Goal: Communication & Community: Answer question/provide support

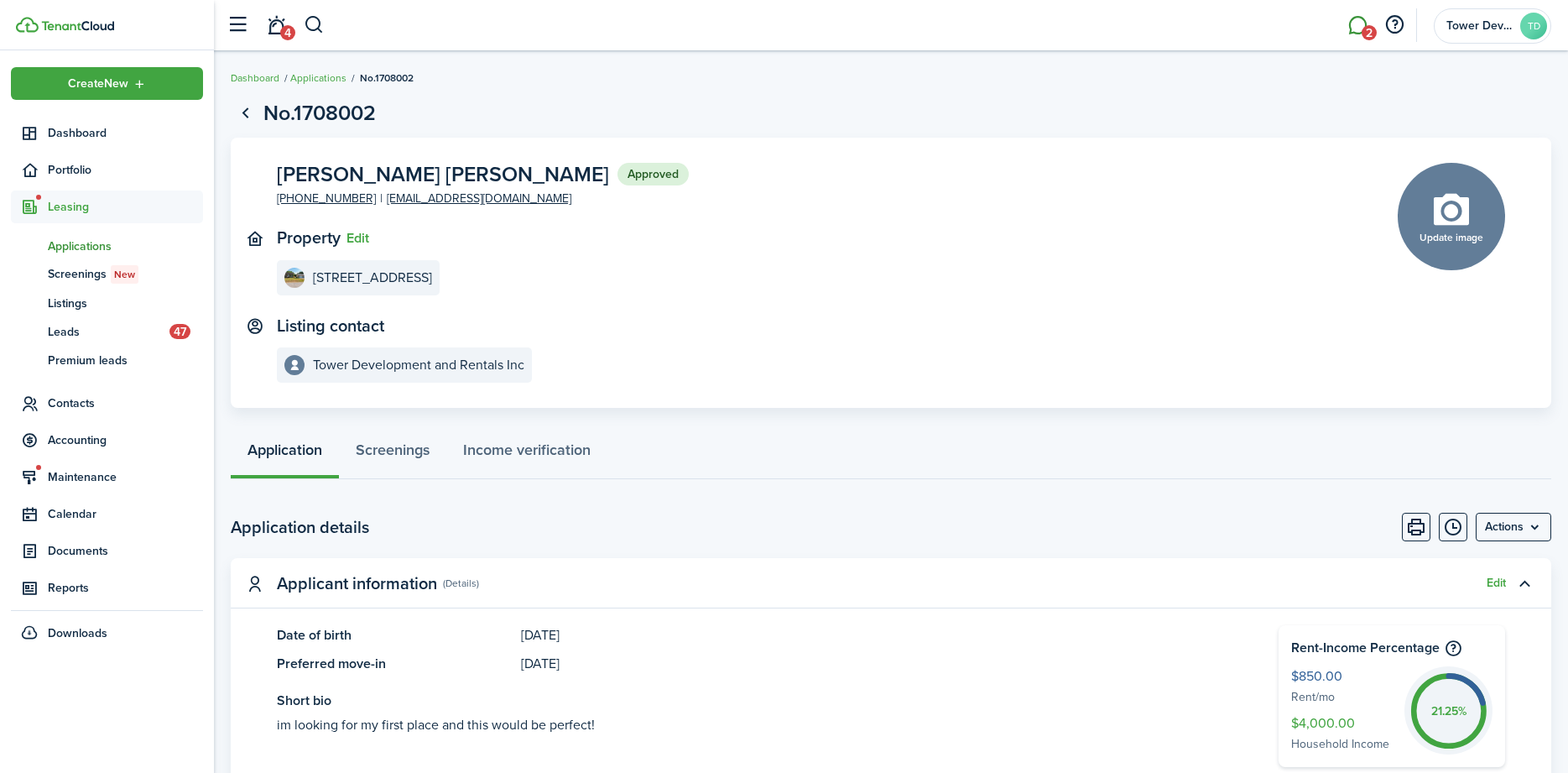
click at [1363, 25] on link "2" at bounding box center [1357, 25] width 32 height 43
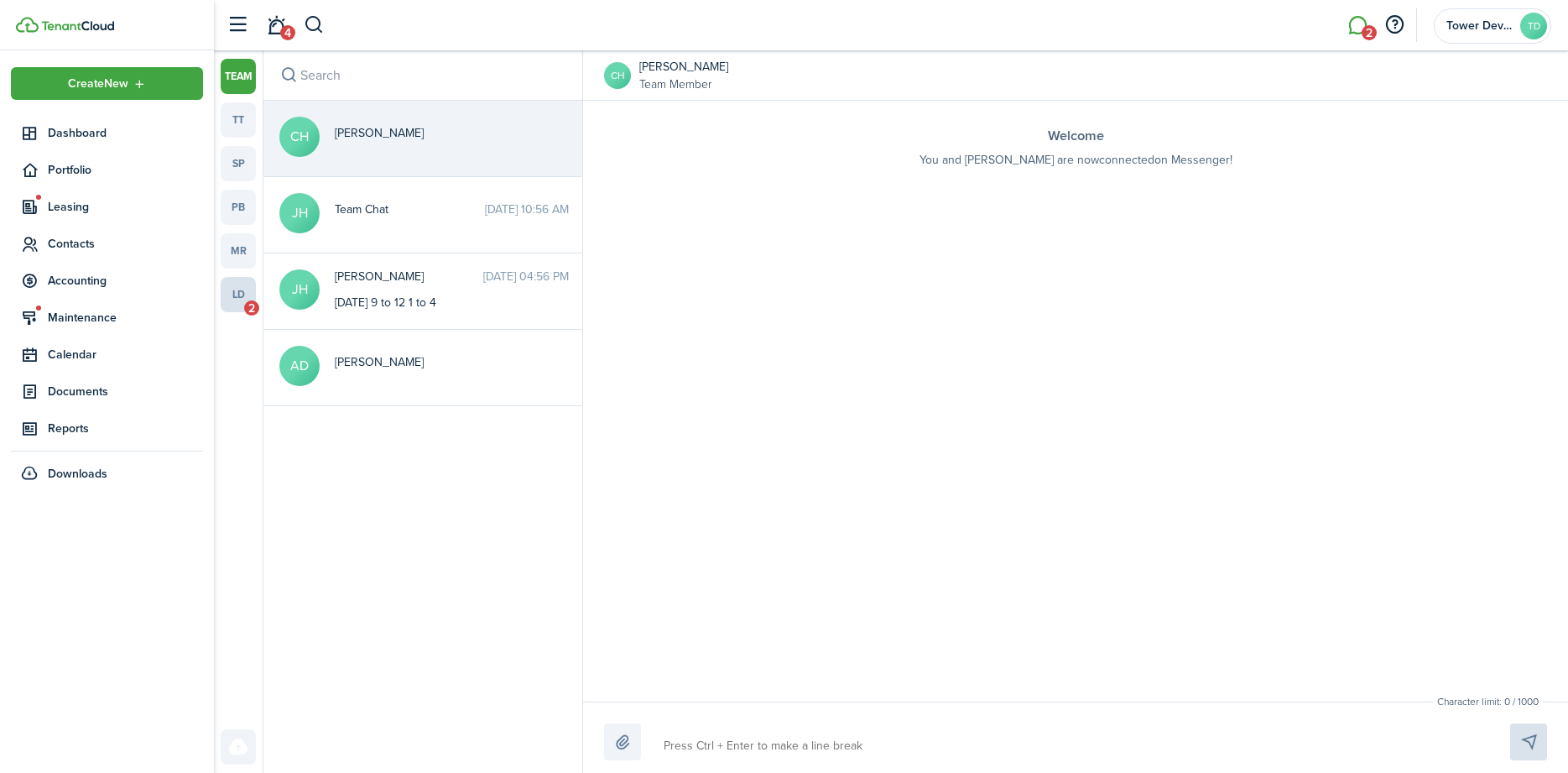
click at [237, 293] on link "ld 2" at bounding box center [238, 294] width 35 height 35
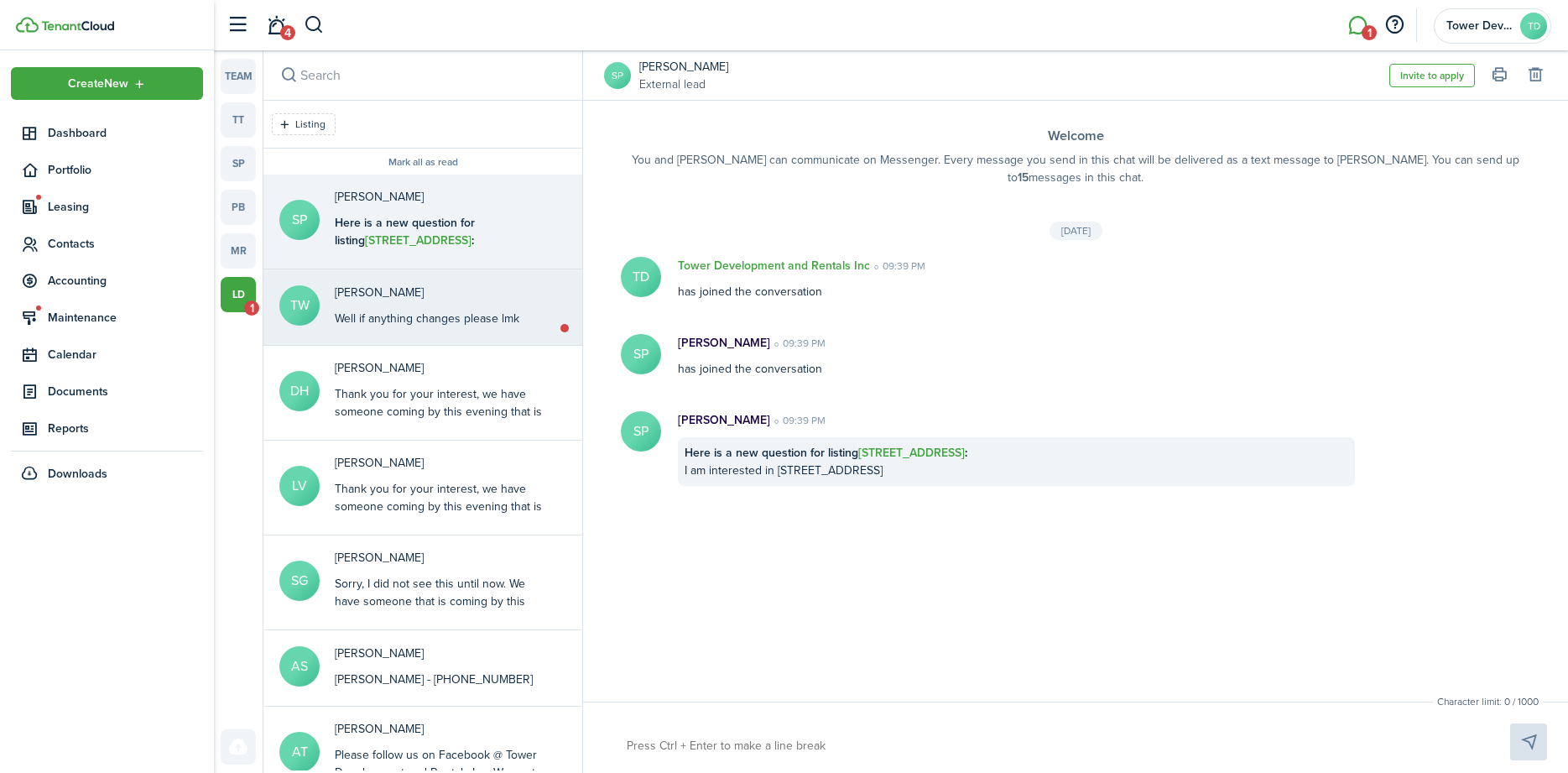
click at [377, 319] on div "Well if anything changes please lmk" at bounding box center [427, 319] width 185 height 18
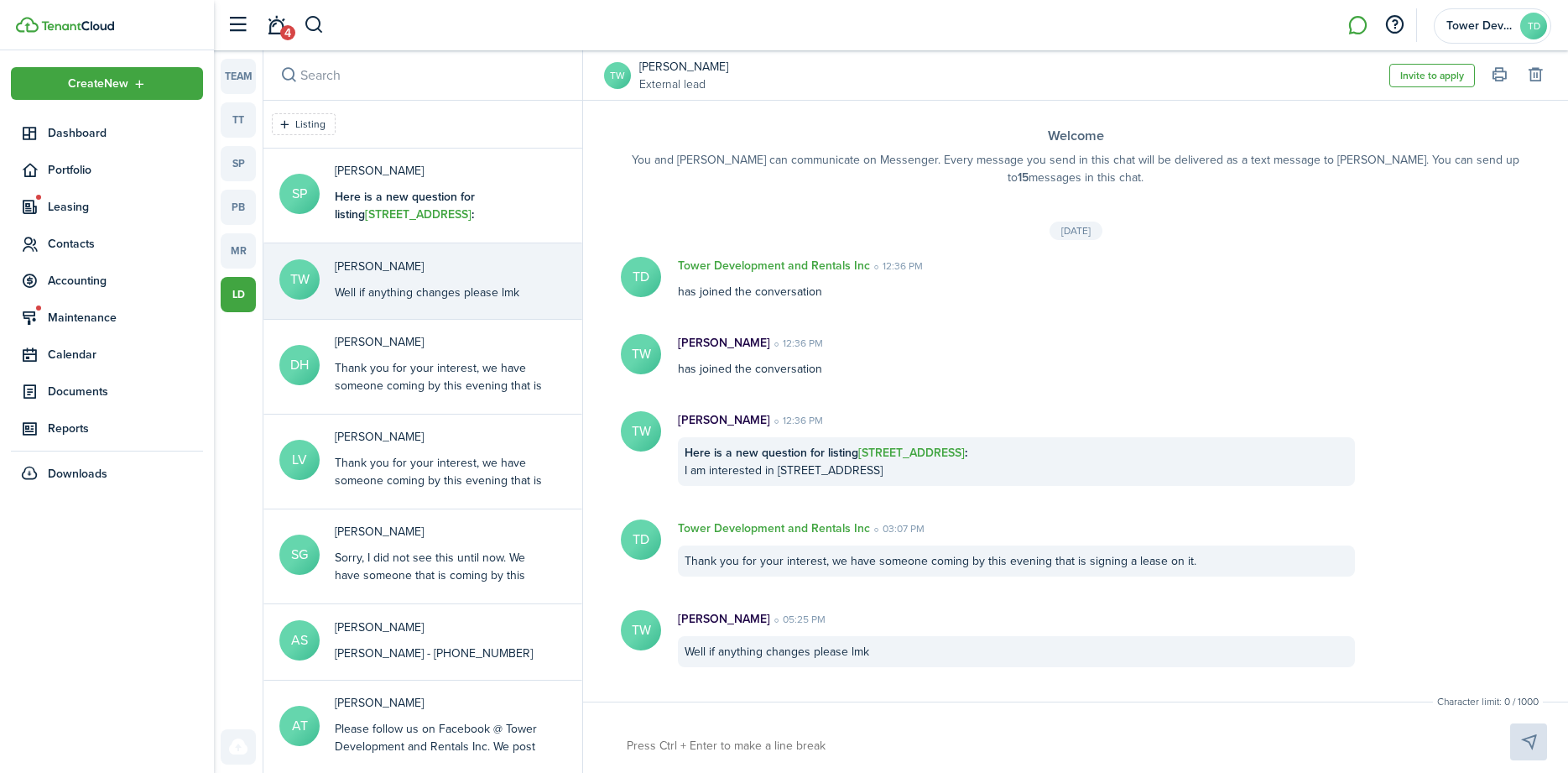
click at [673, 736] on textarea at bounding box center [1049, 746] width 856 height 28
click at [685, 747] on textarea at bounding box center [1049, 746] width 856 height 28
type textarea "I"
type textarea "If"
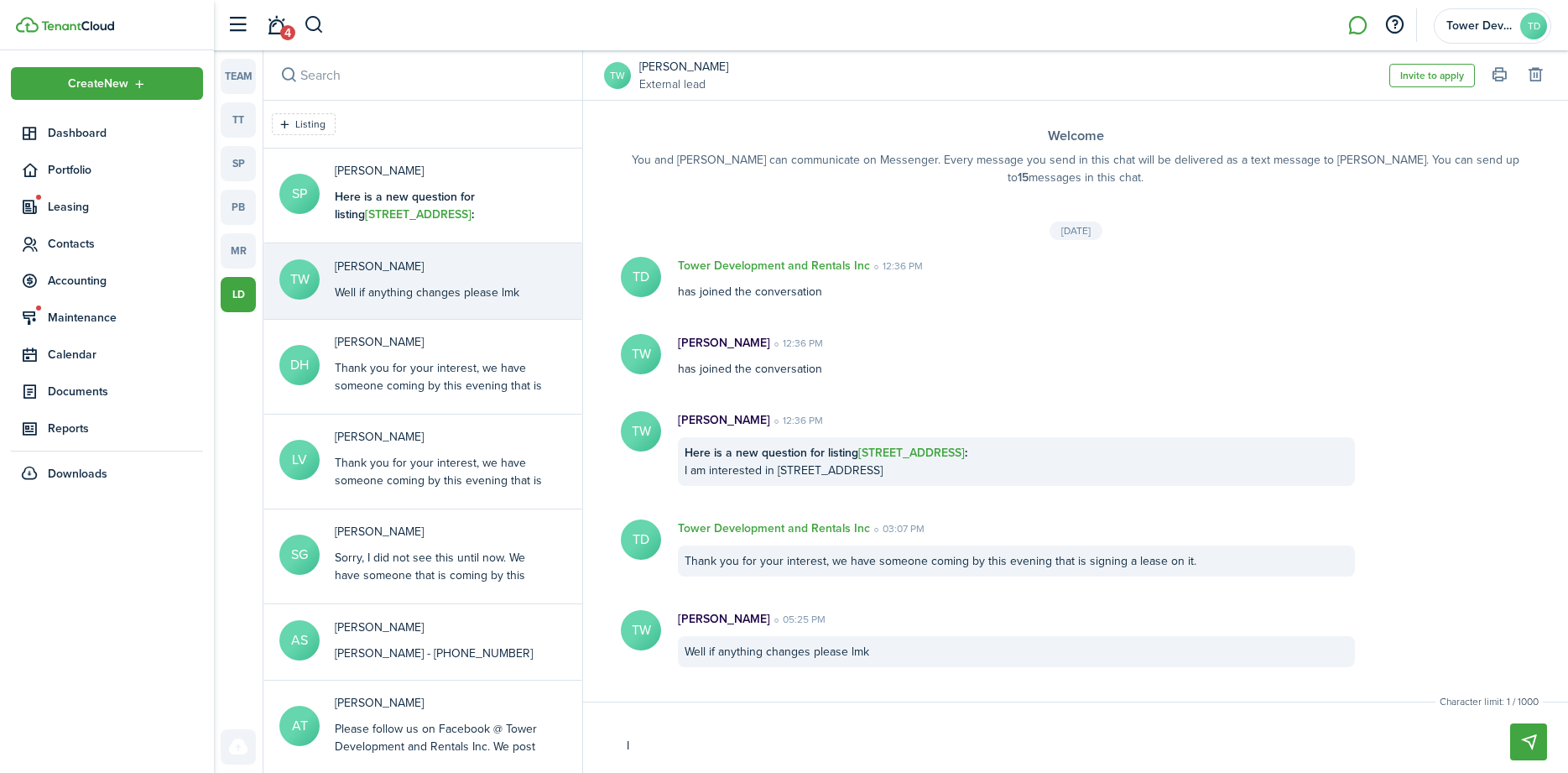
type textarea "If"
type textarea "I"
type textarea "F"
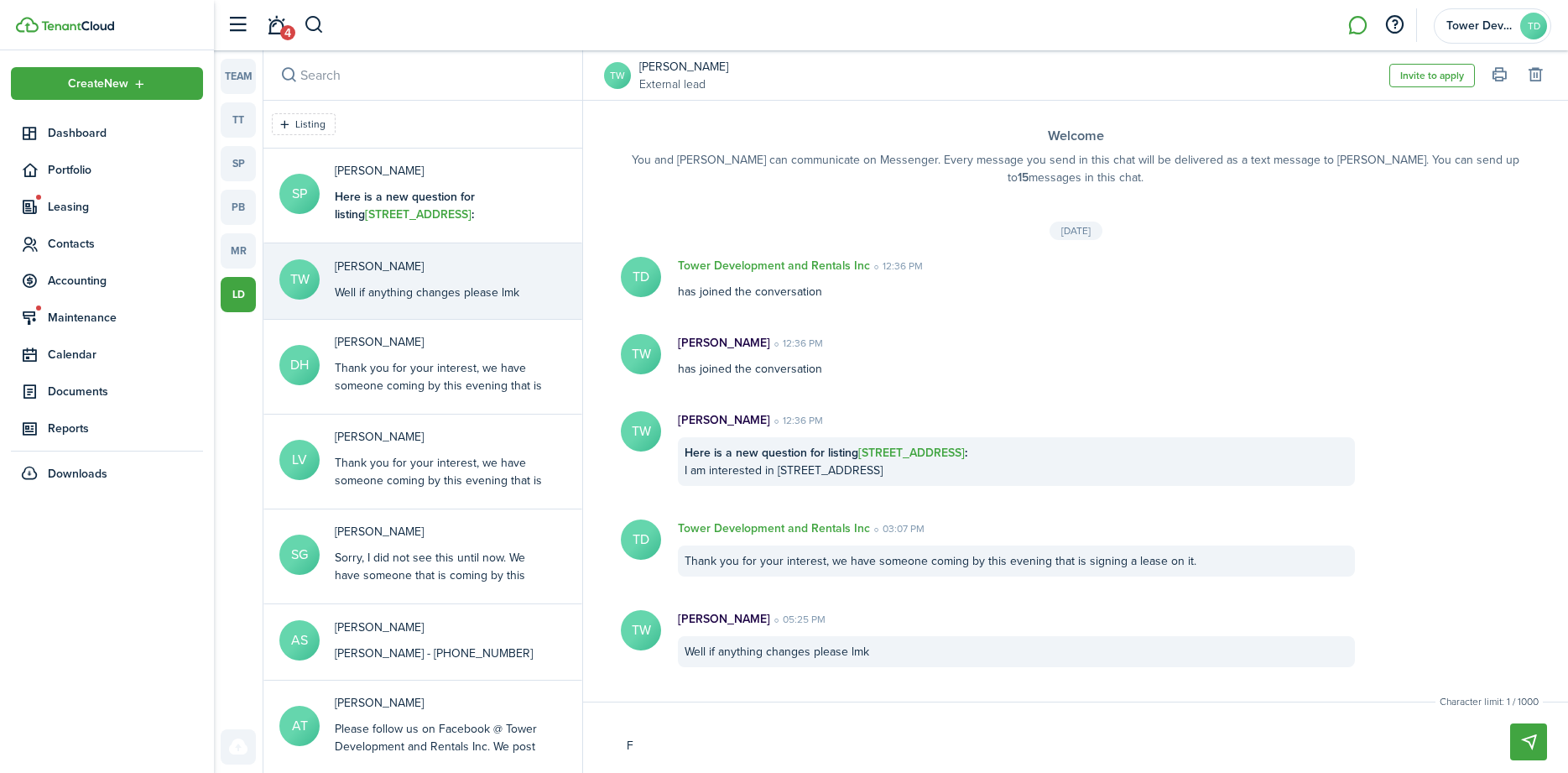
type textarea "Fo"
type textarea "Fol"
type textarea "Foll"
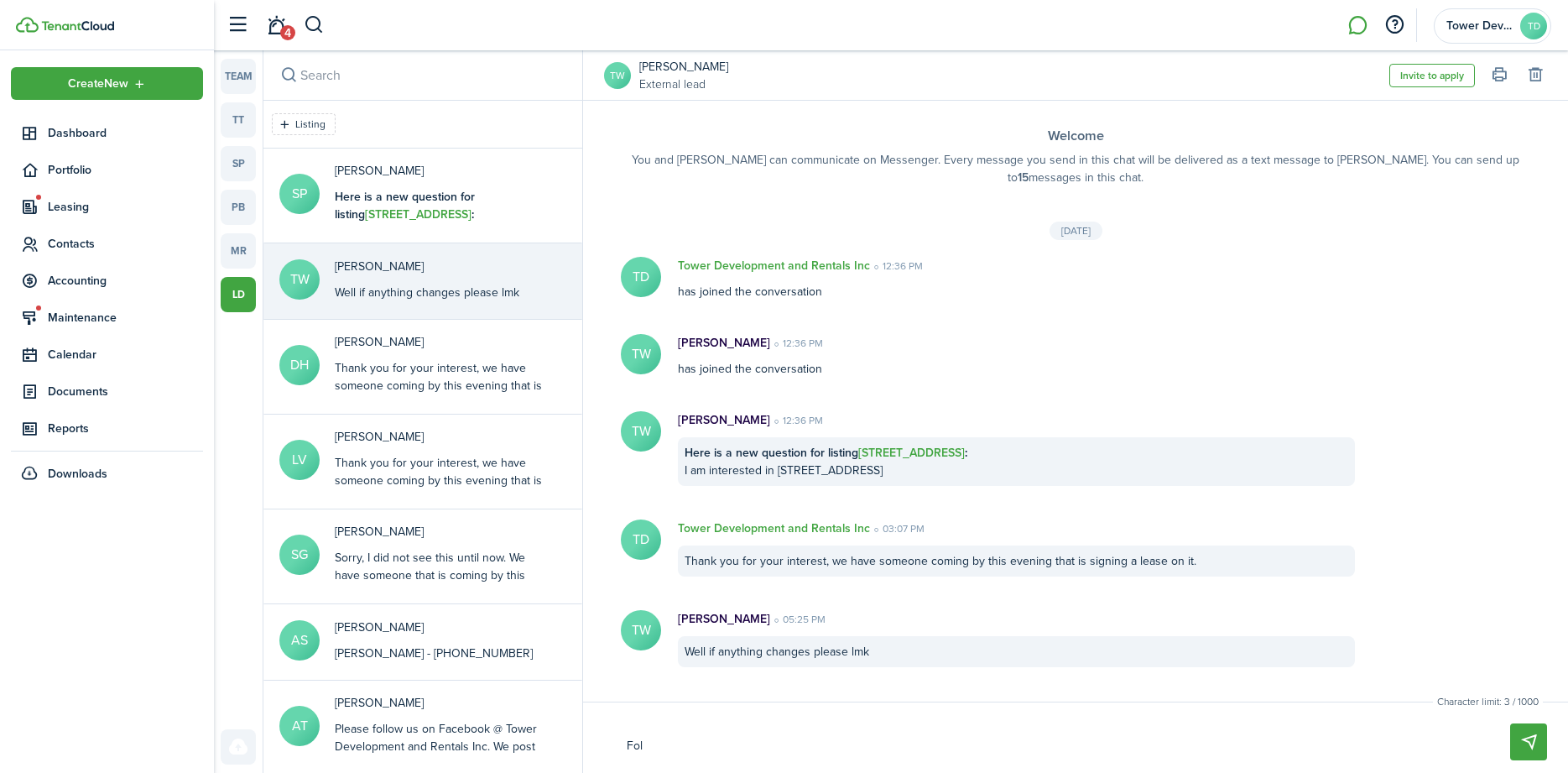
type textarea "Foll"
type textarea "Follo"
type textarea "Follow"
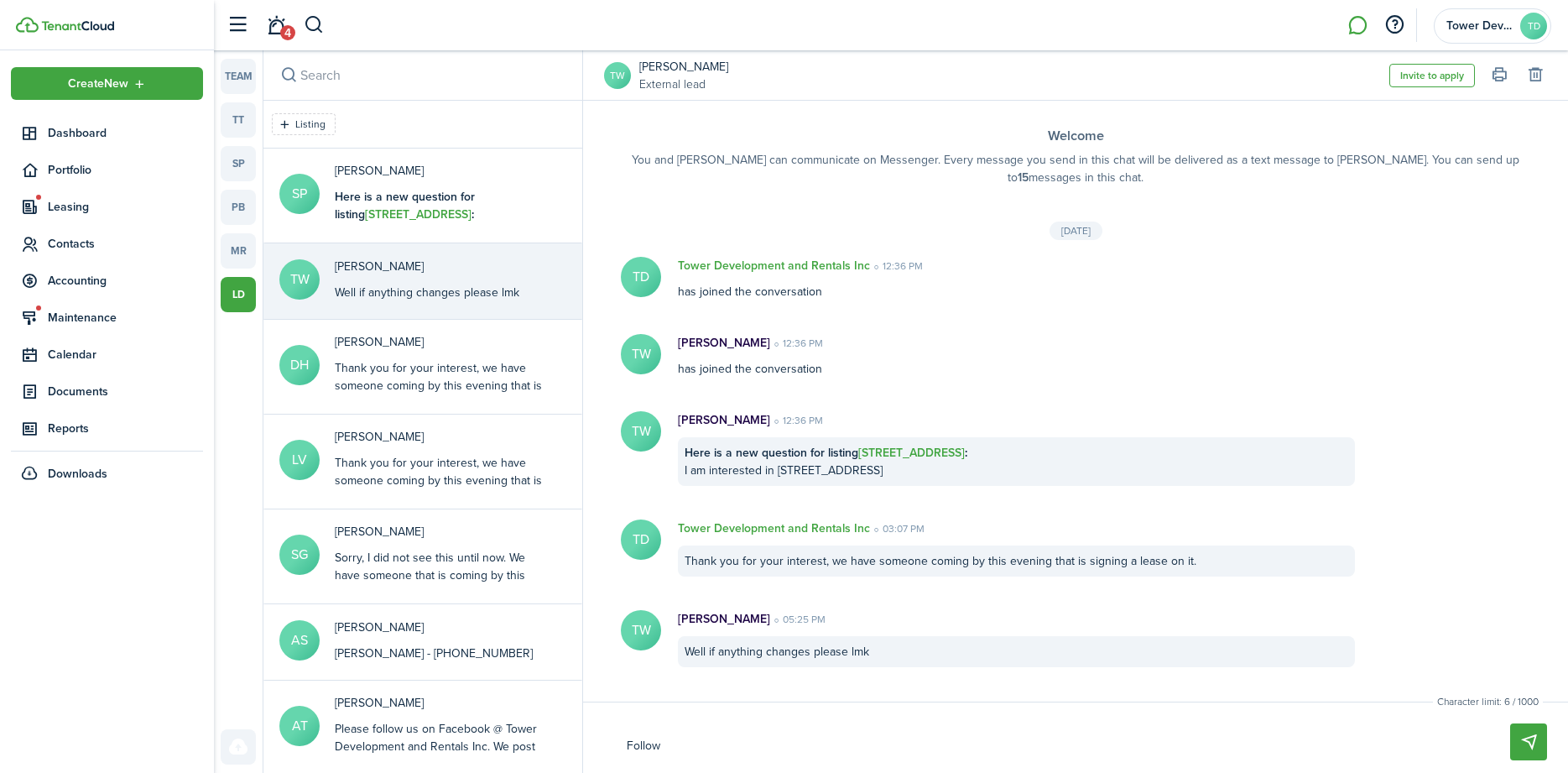
type textarea "Follow"
type textarea "Follow u"
type textarea "Follow up"
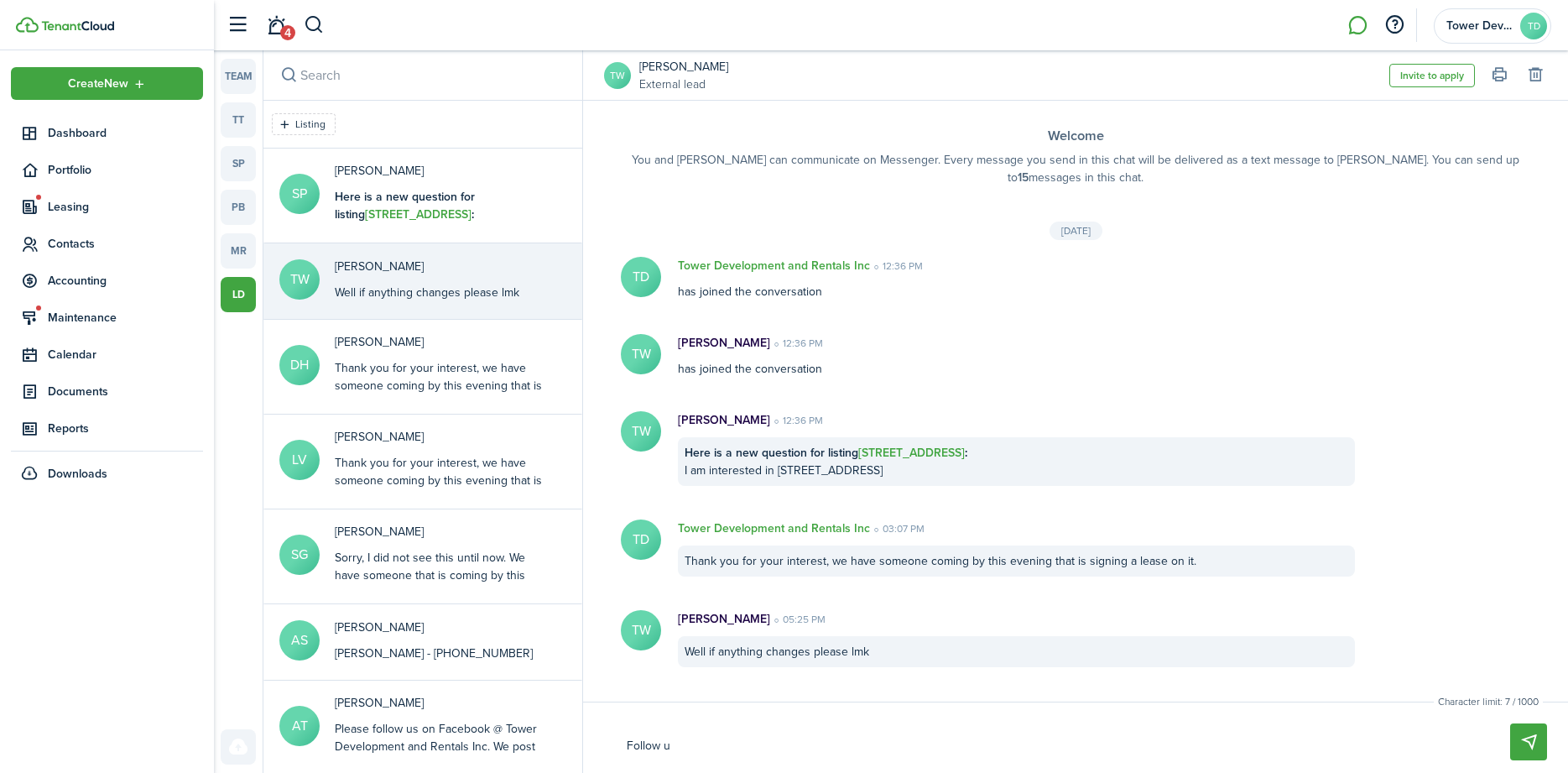
type textarea "Follow up"
type textarea "Follow u"
type textarea "Follow us"
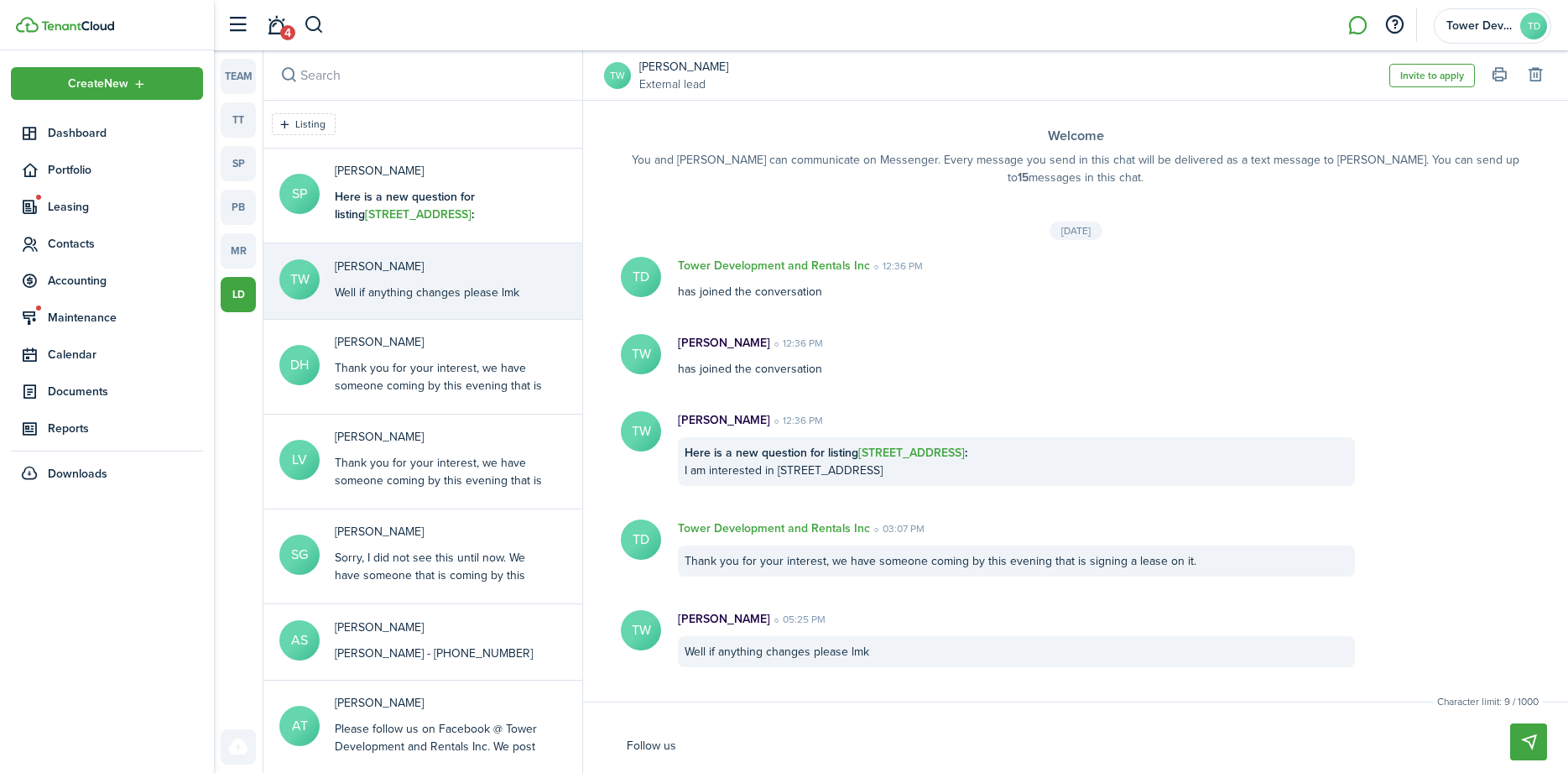
type textarea "Follow us"
type textarea "Follow us o"
type textarea "Follow us on"
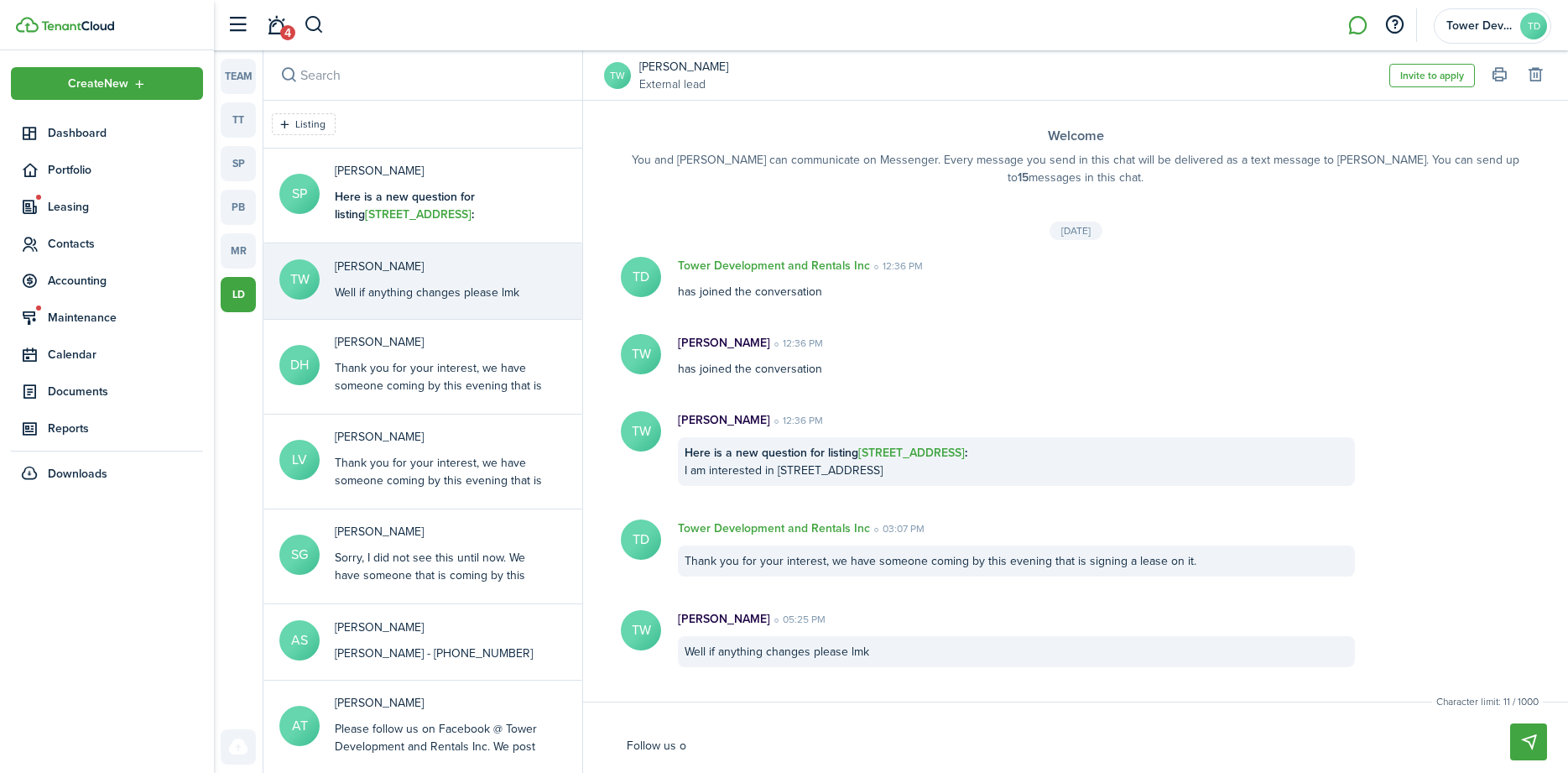
type textarea "Follow us on"
type textarea "Follow us on f"
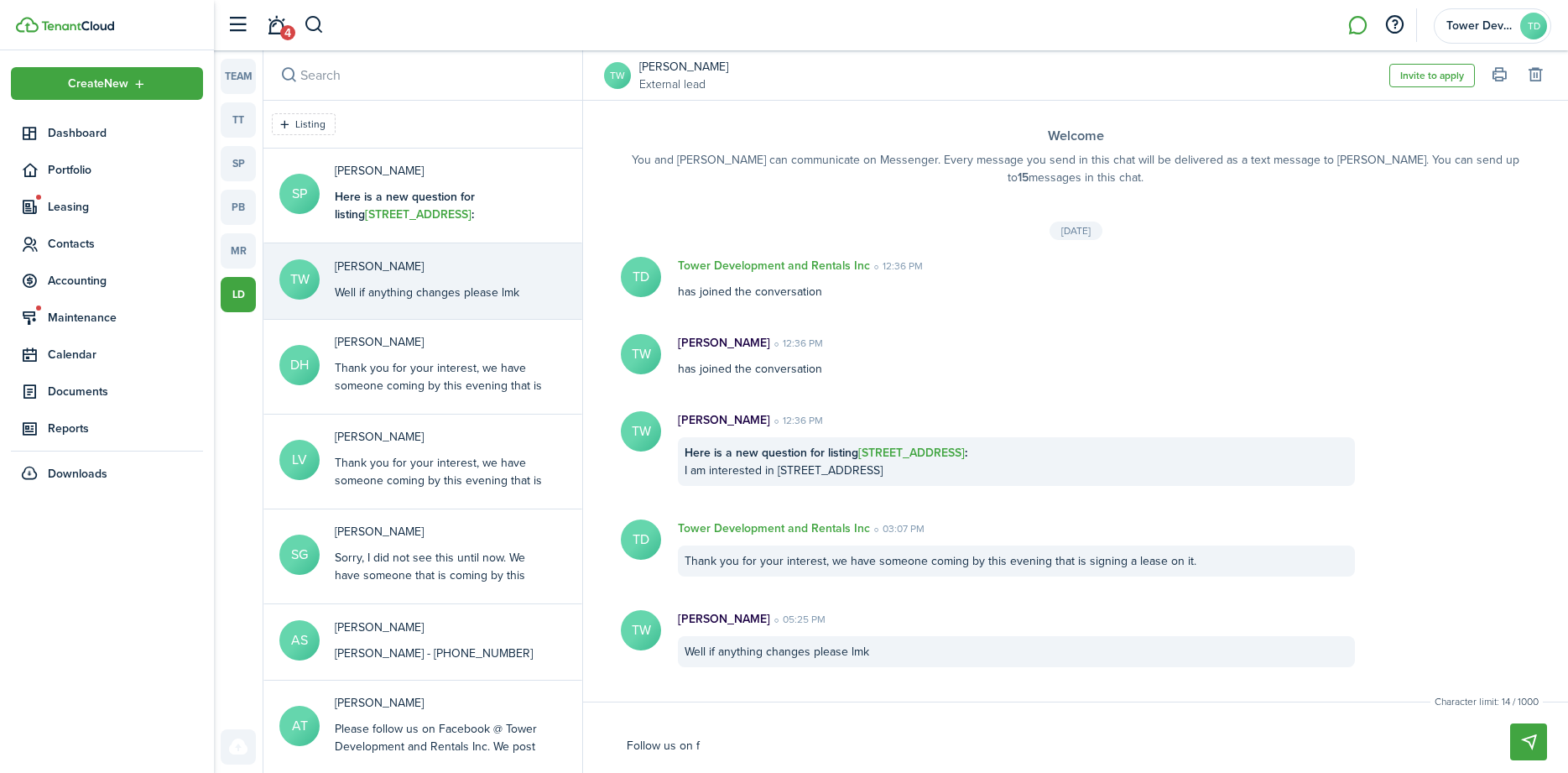
type textarea "Follow us on fa"
type textarea "Follow us on f"
type textarea "Follow us on"
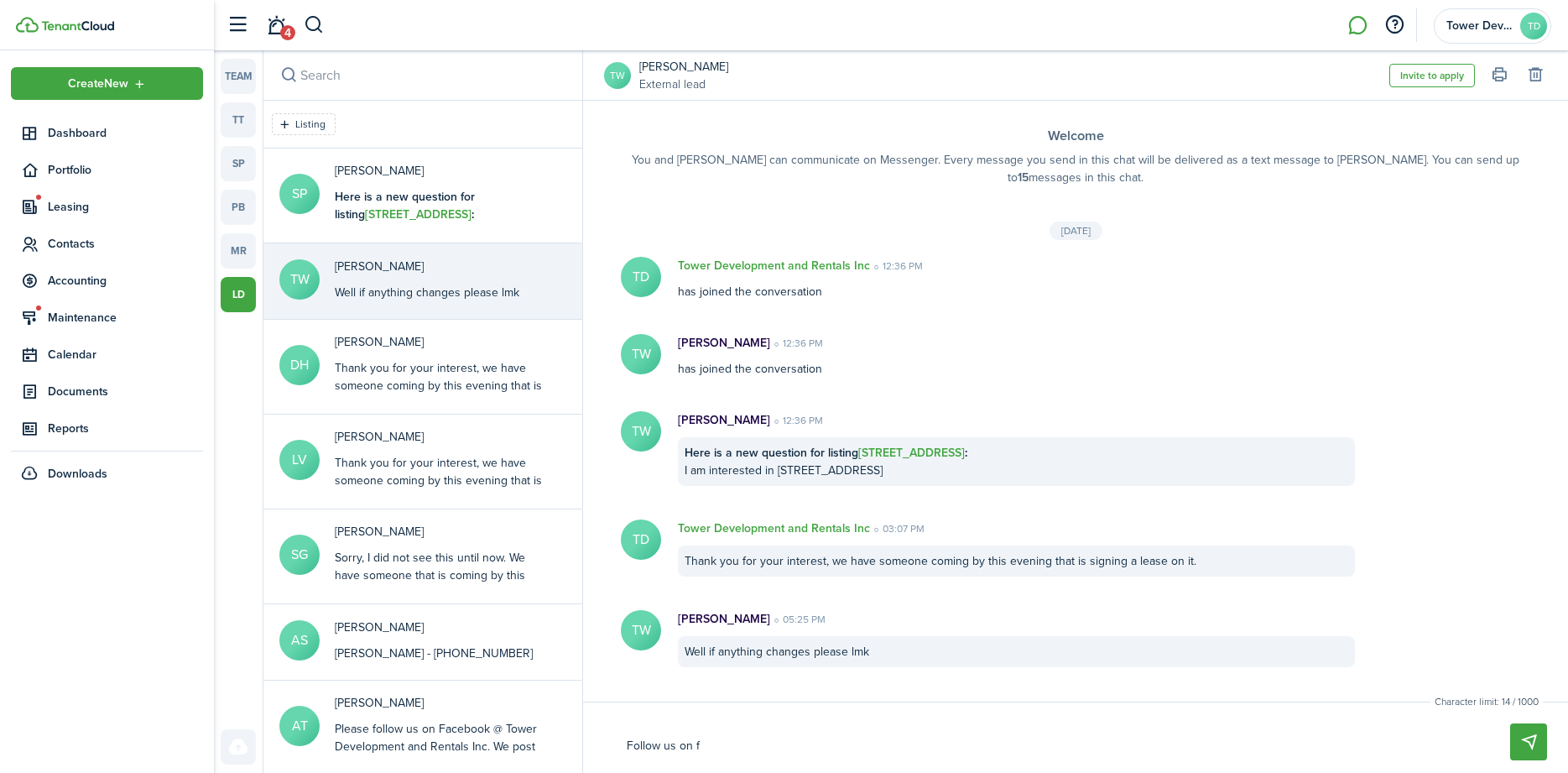
type textarea "Follow us on"
type textarea "Follow us on F"
type textarea "Follow us on Fa"
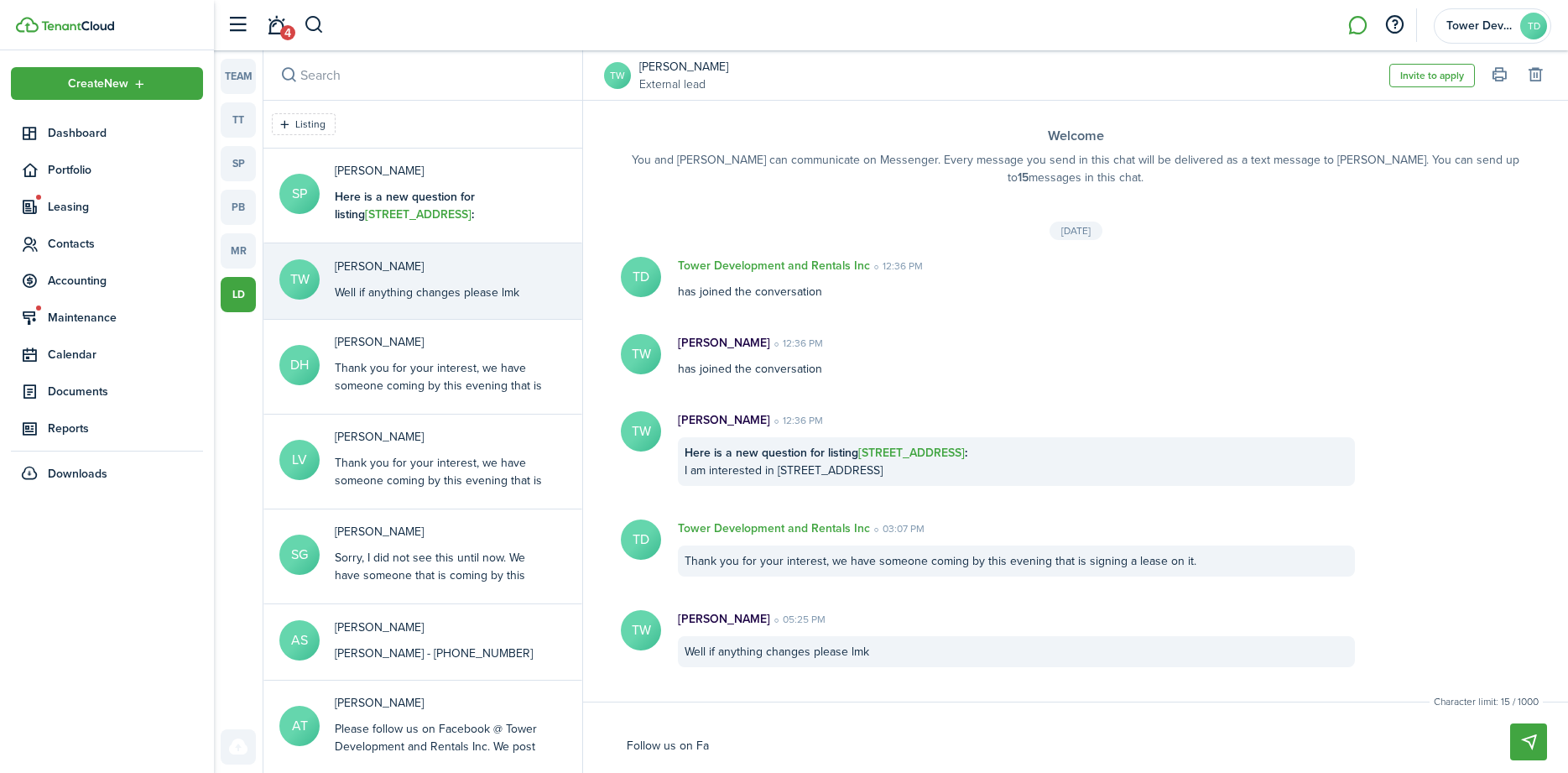
type textarea "Follow us on Fac"
type textarea "Follow us on Face"
type textarea "Follow us on Faceb"
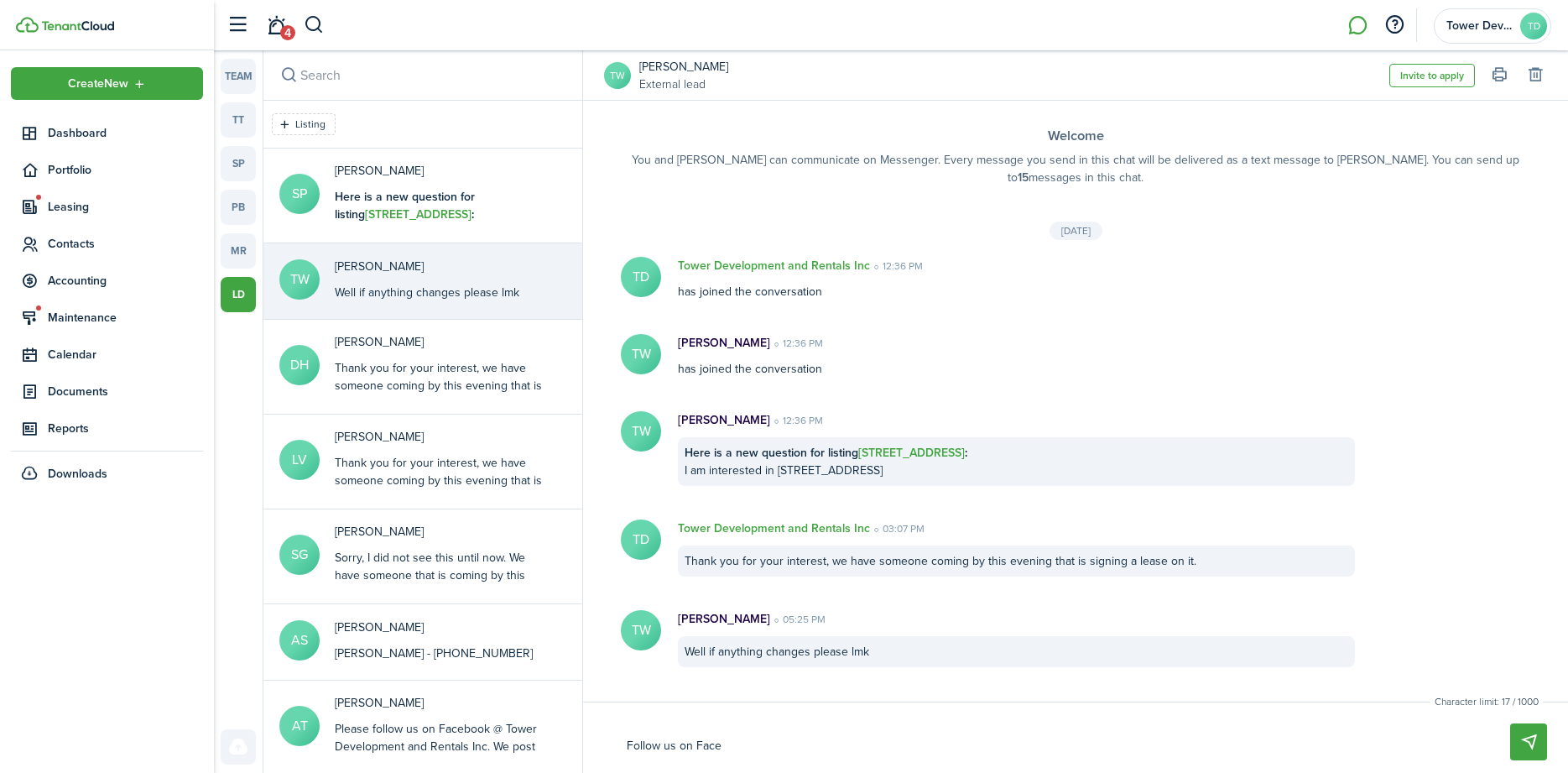
type textarea "Follow us on Faceb"
type textarea "Follow us on Facebo"
type textarea "Follow us on Faceboo"
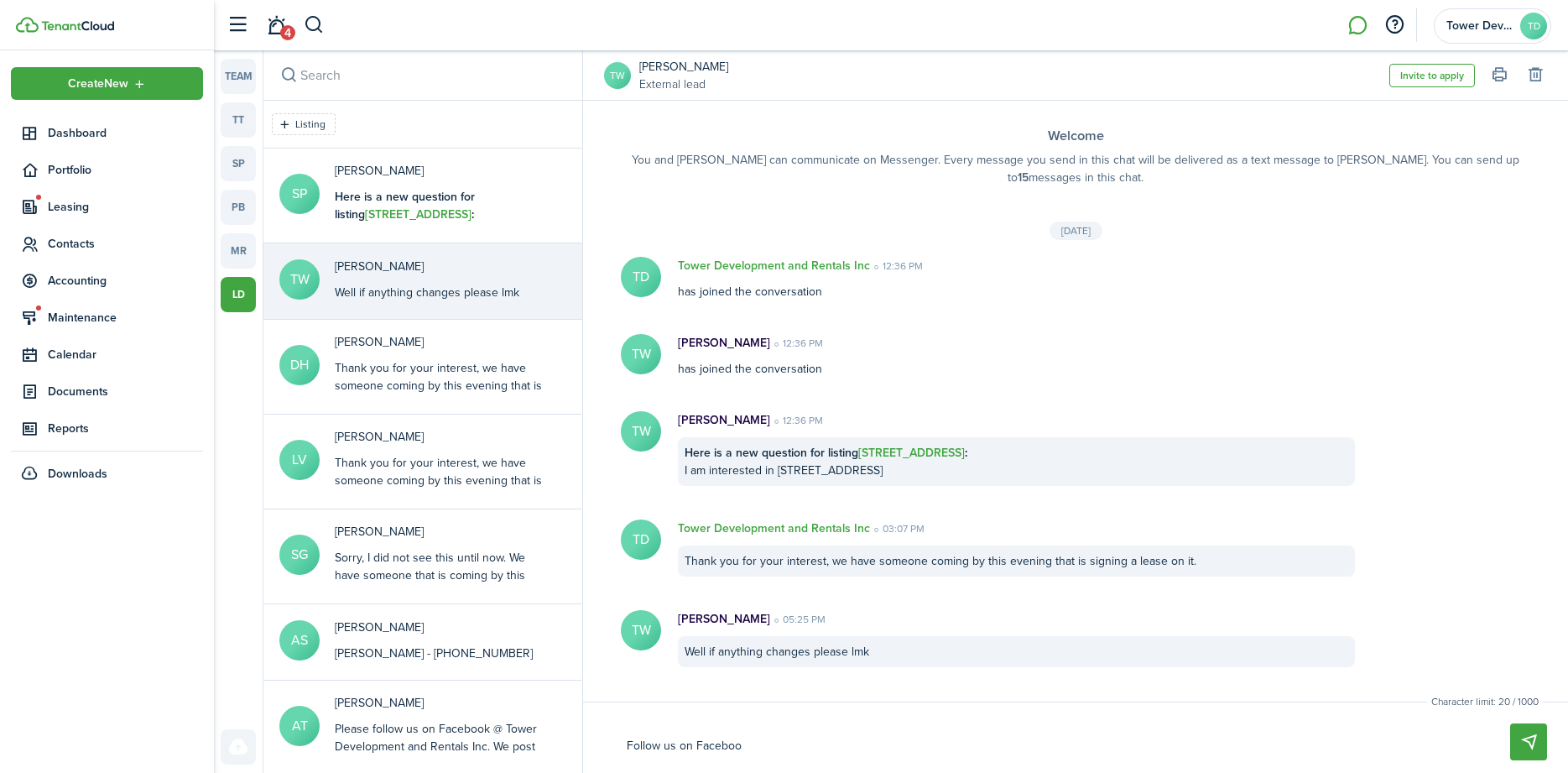
type textarea "Follow us on Facebook"
type textarea "Follow us on Facebook a"
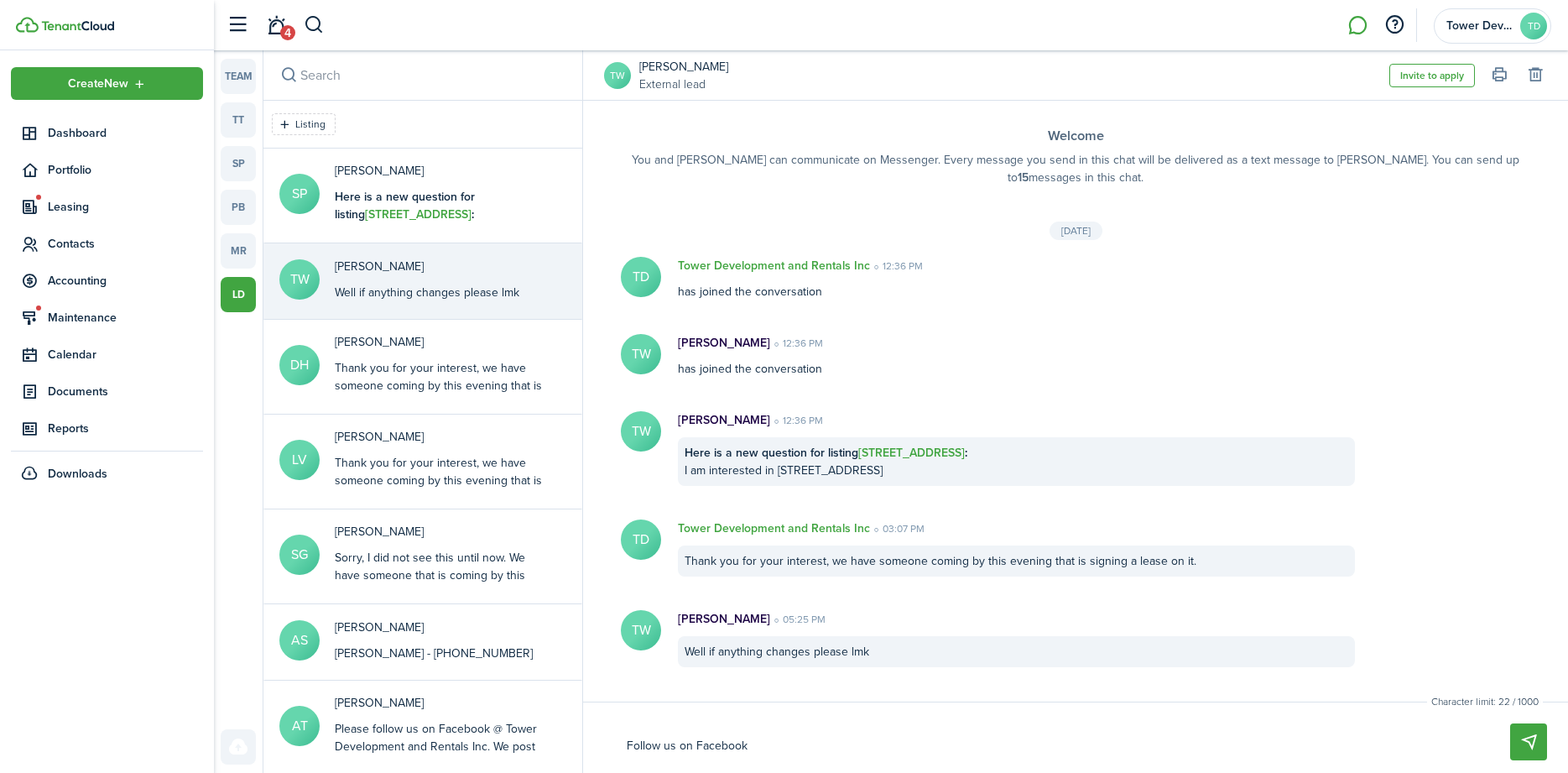
type textarea "Follow us on Facebook a"
type textarea "Follow us on Facebook as"
type textarea "Follow us on Facebook asw"
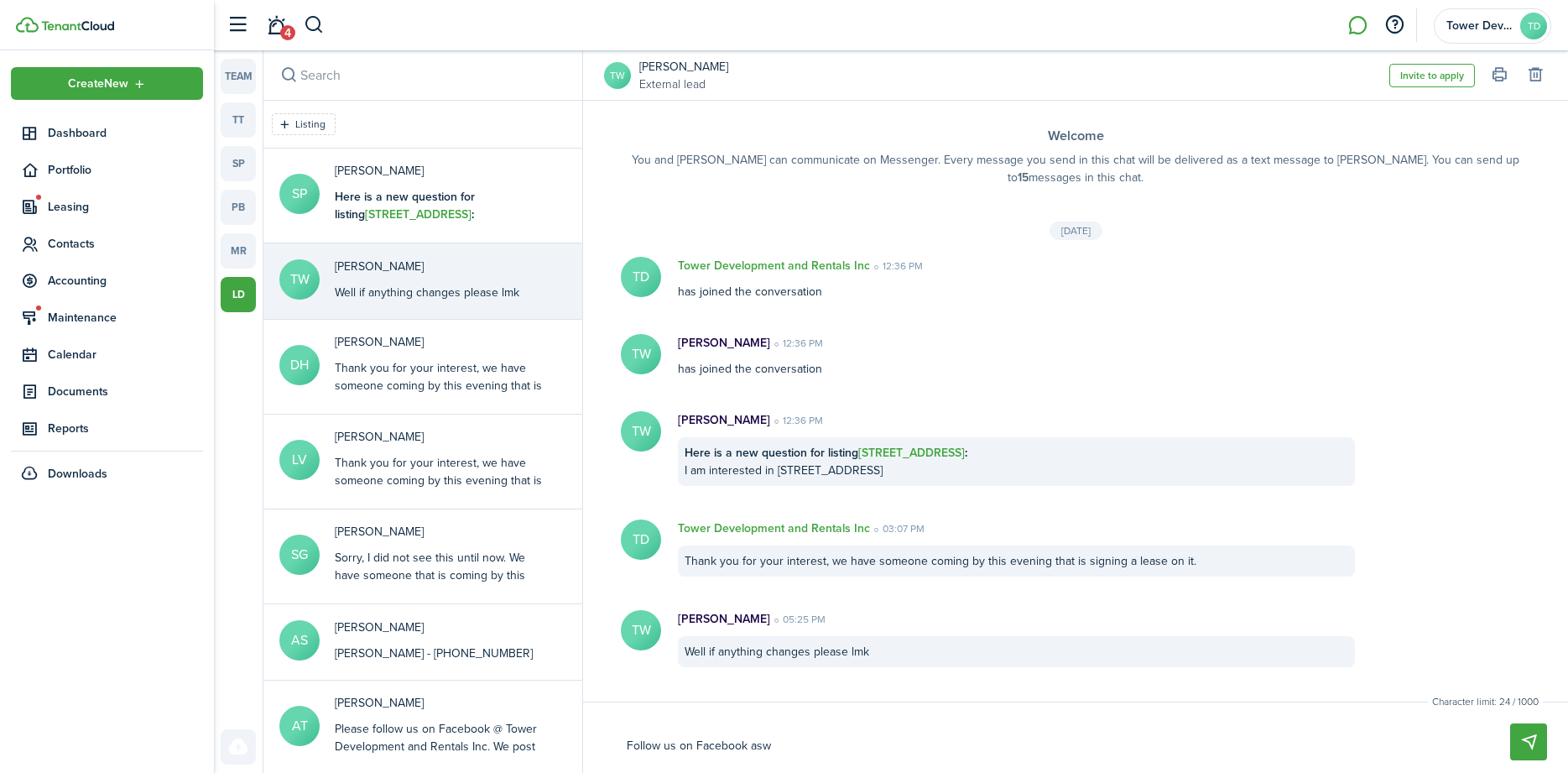
type textarea "Follow us on Facebook aswe"
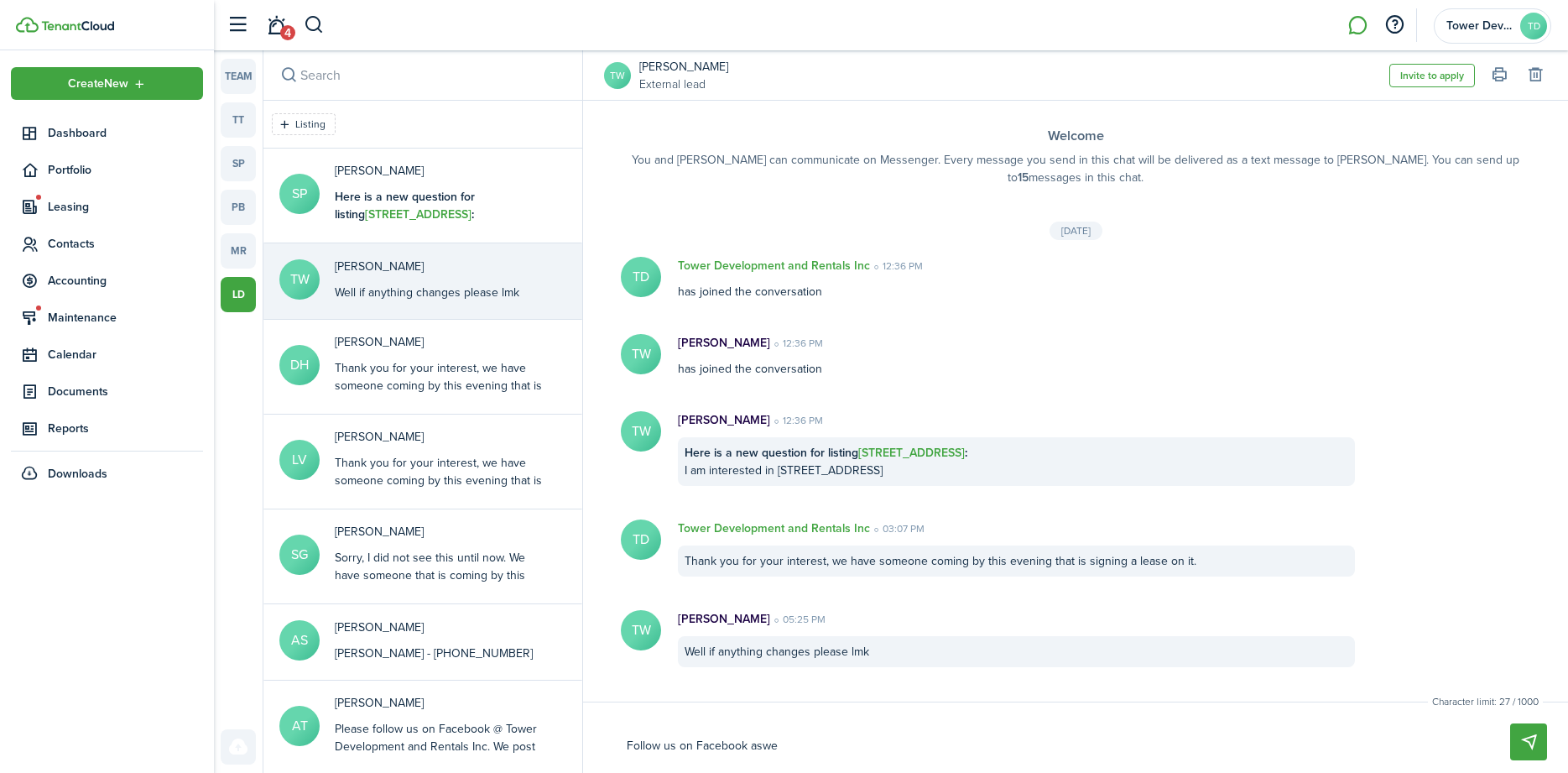
type textarea "Follow us on Facebook aswe"
type textarea "Follow us on Facebook asw"
type textarea "Follow us on Facebook as"
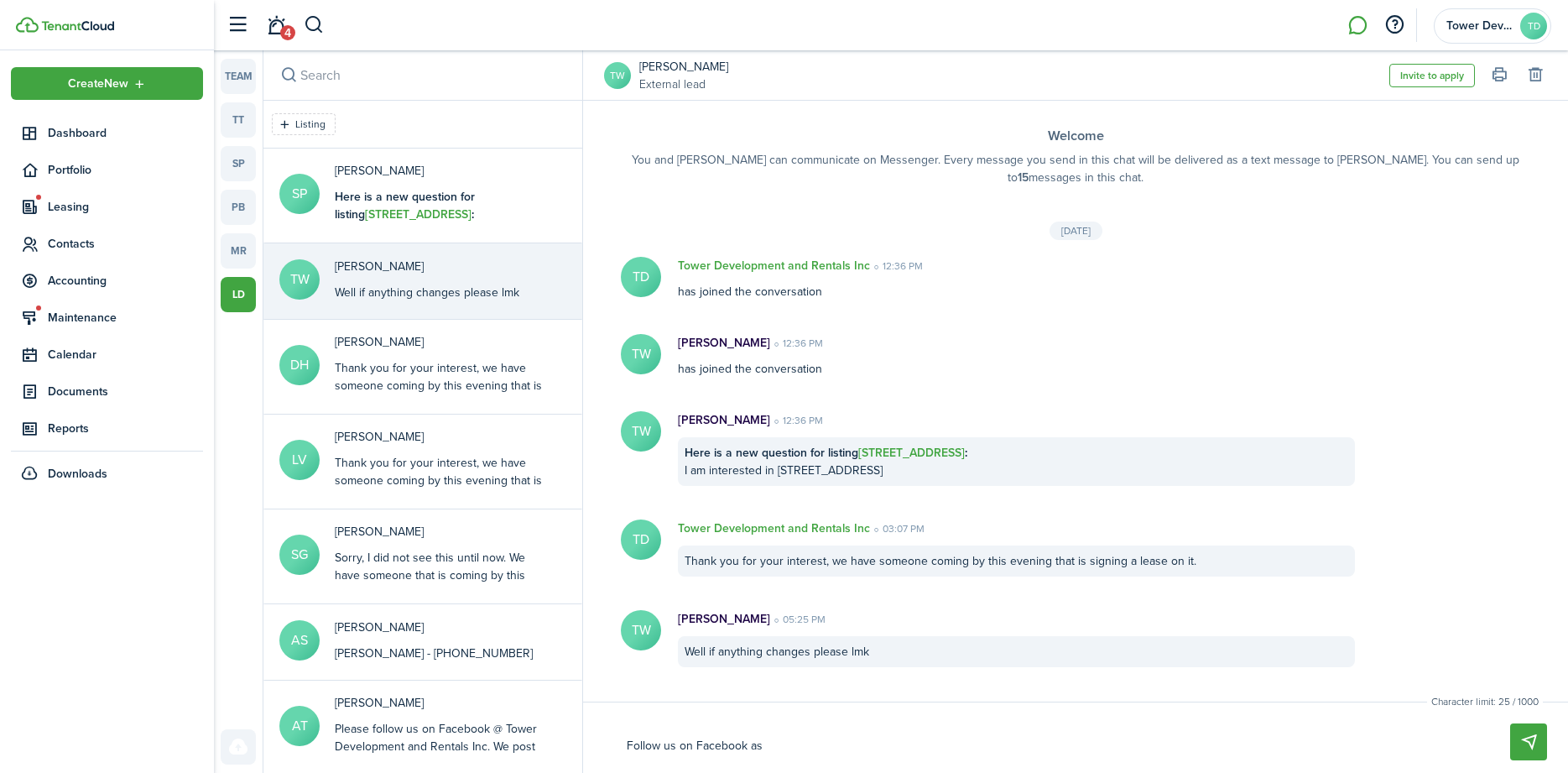
type textarea "Follow us on Facebook a"
type textarea "Follow us on Facebook"
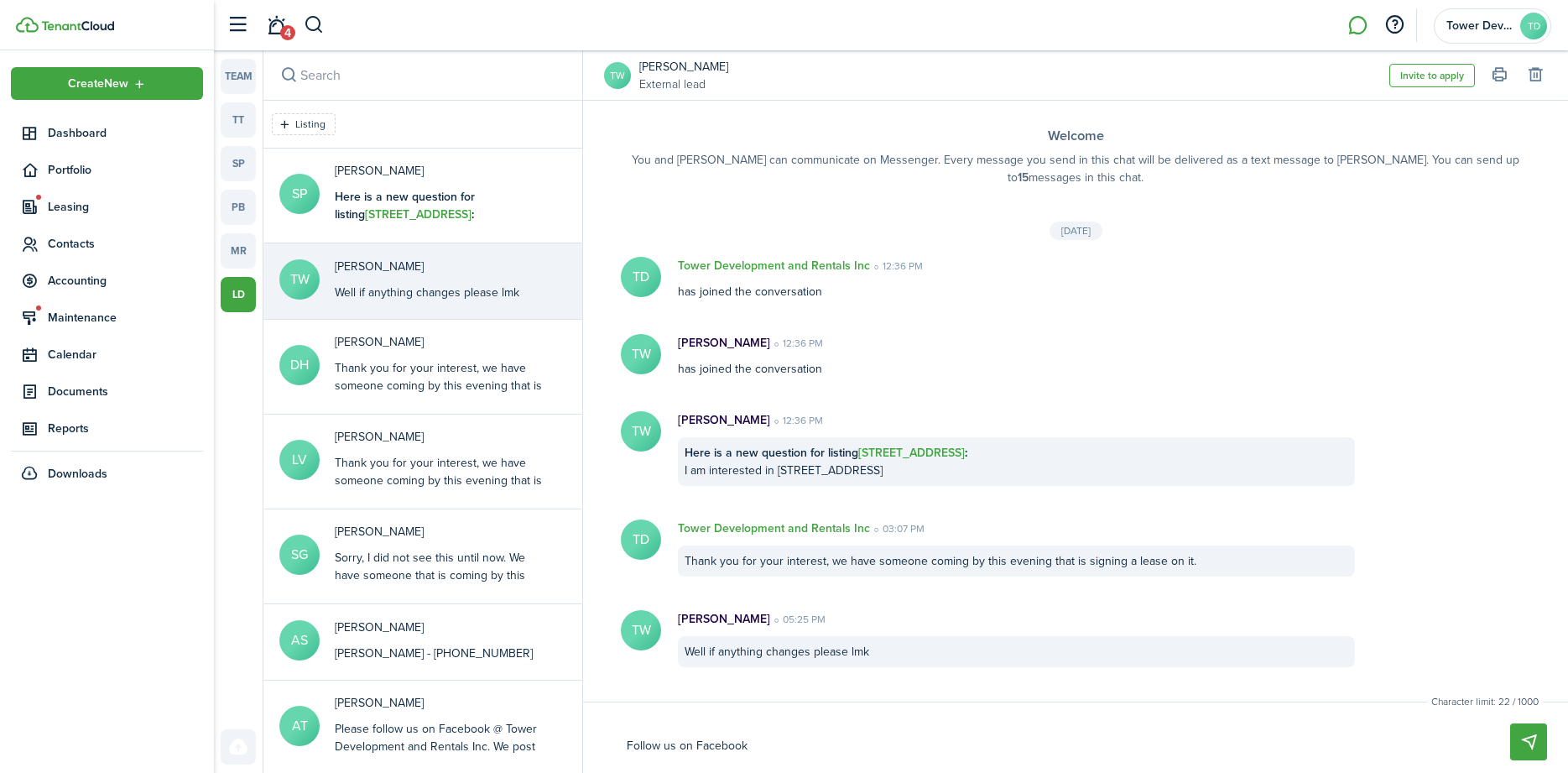
type textarea "Follow us on Facebook"
type textarea "Follow us on Facebook,"
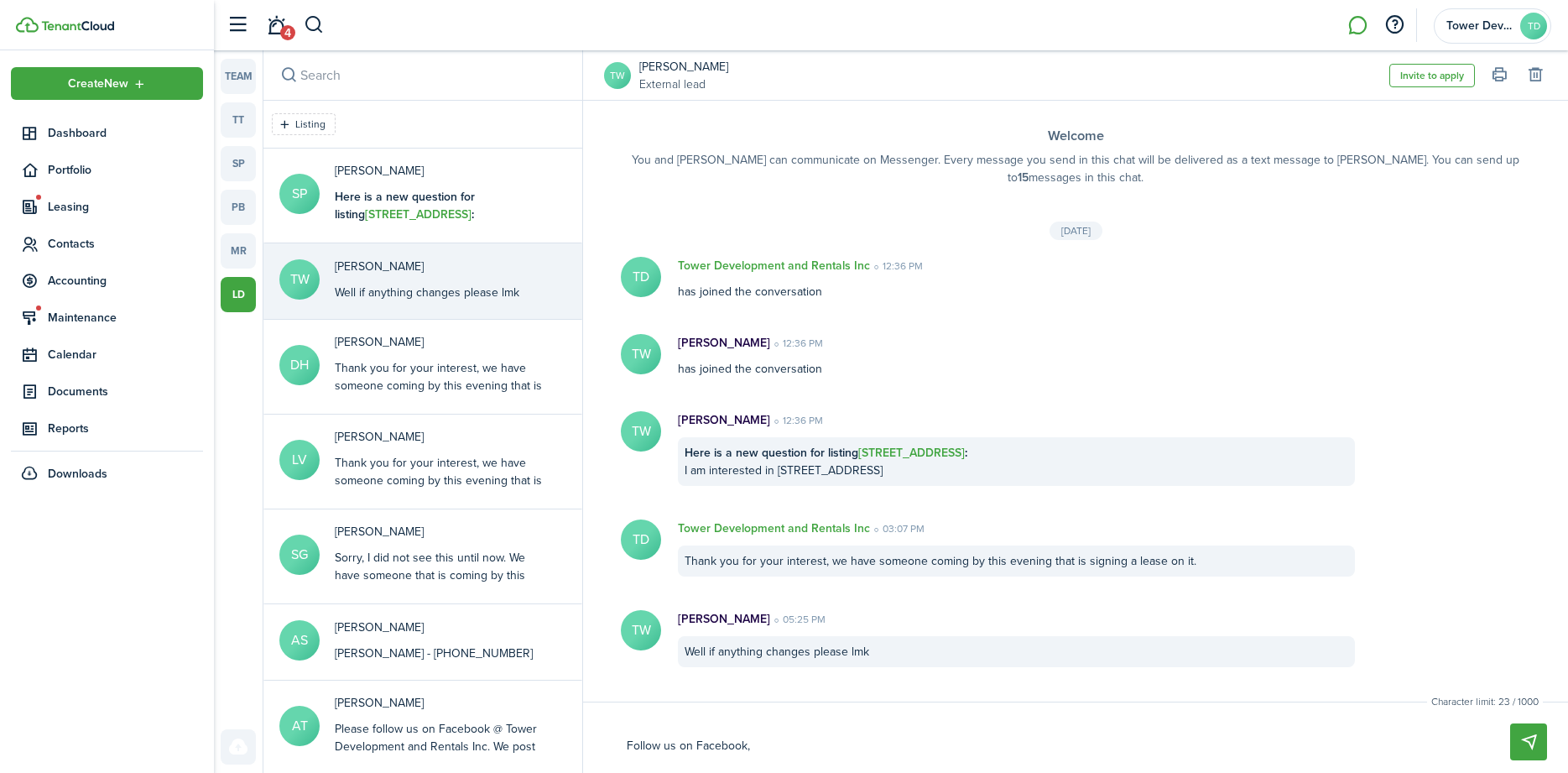
type textarea "Follow us on Facebook, w"
type textarea "Follow us on Facebook, we"
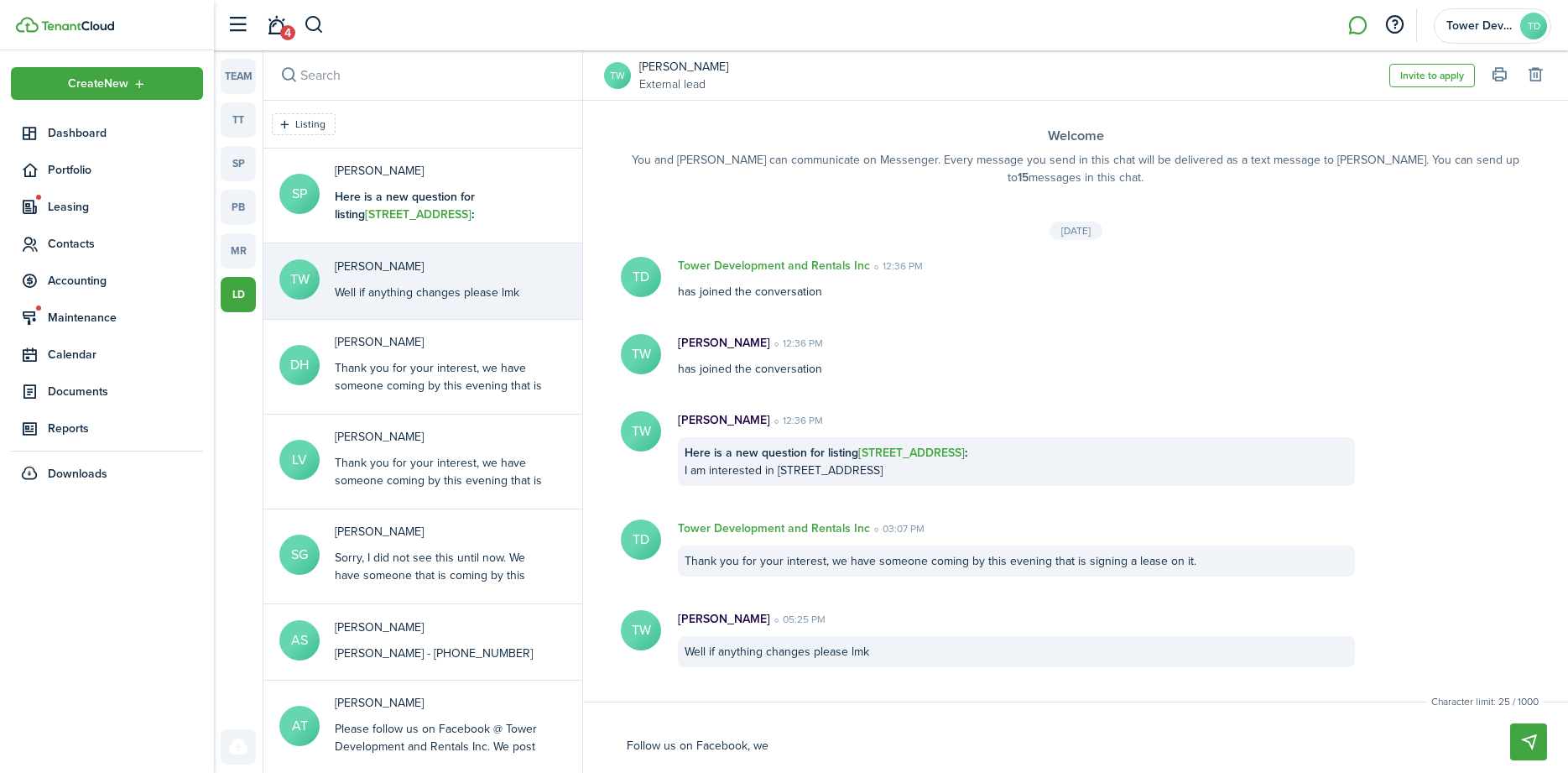
type textarea "Follow us on Facebook, we"
type textarea "Follow us on Facebook, we l"
type textarea "Follow us on Facebook, we li"
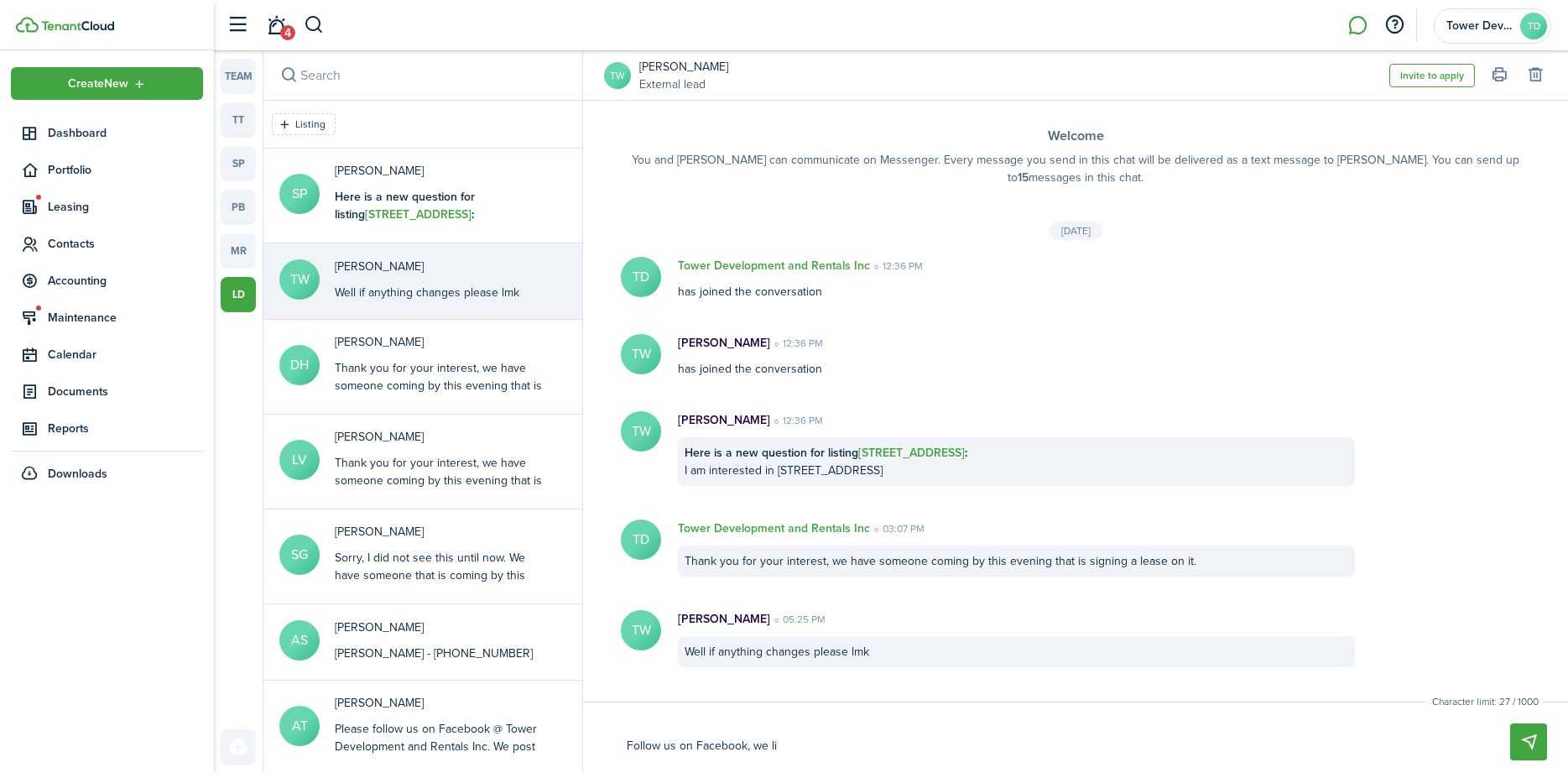
type textarea "Follow us on Facebook, we lis"
type textarea "Follow us on Facebook, we list"
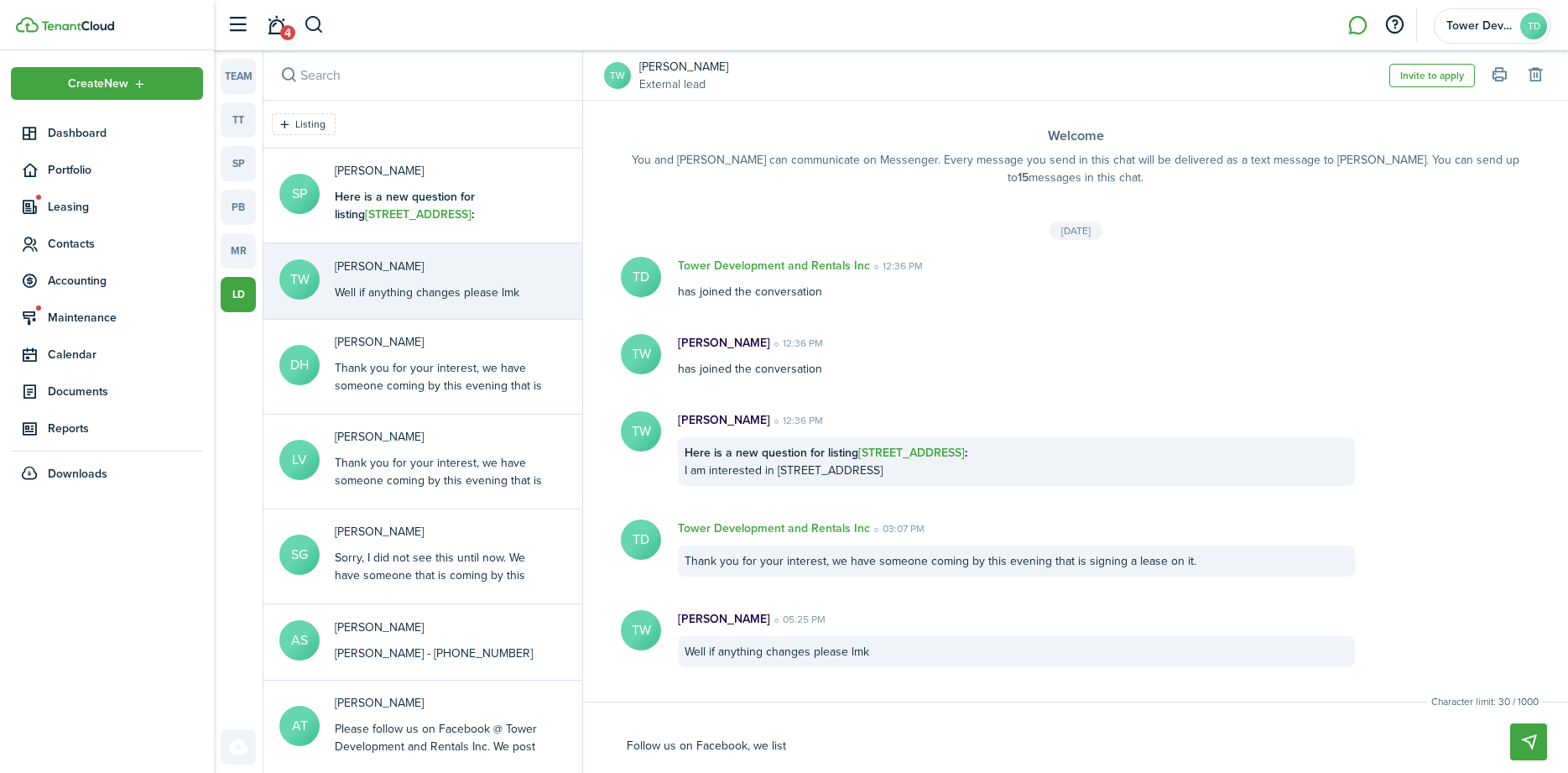
type textarea "Follow us on Facebook, we list"
type textarea "Follow us on Facebook, we list o"
type textarea "Follow us on Facebook, we list ou"
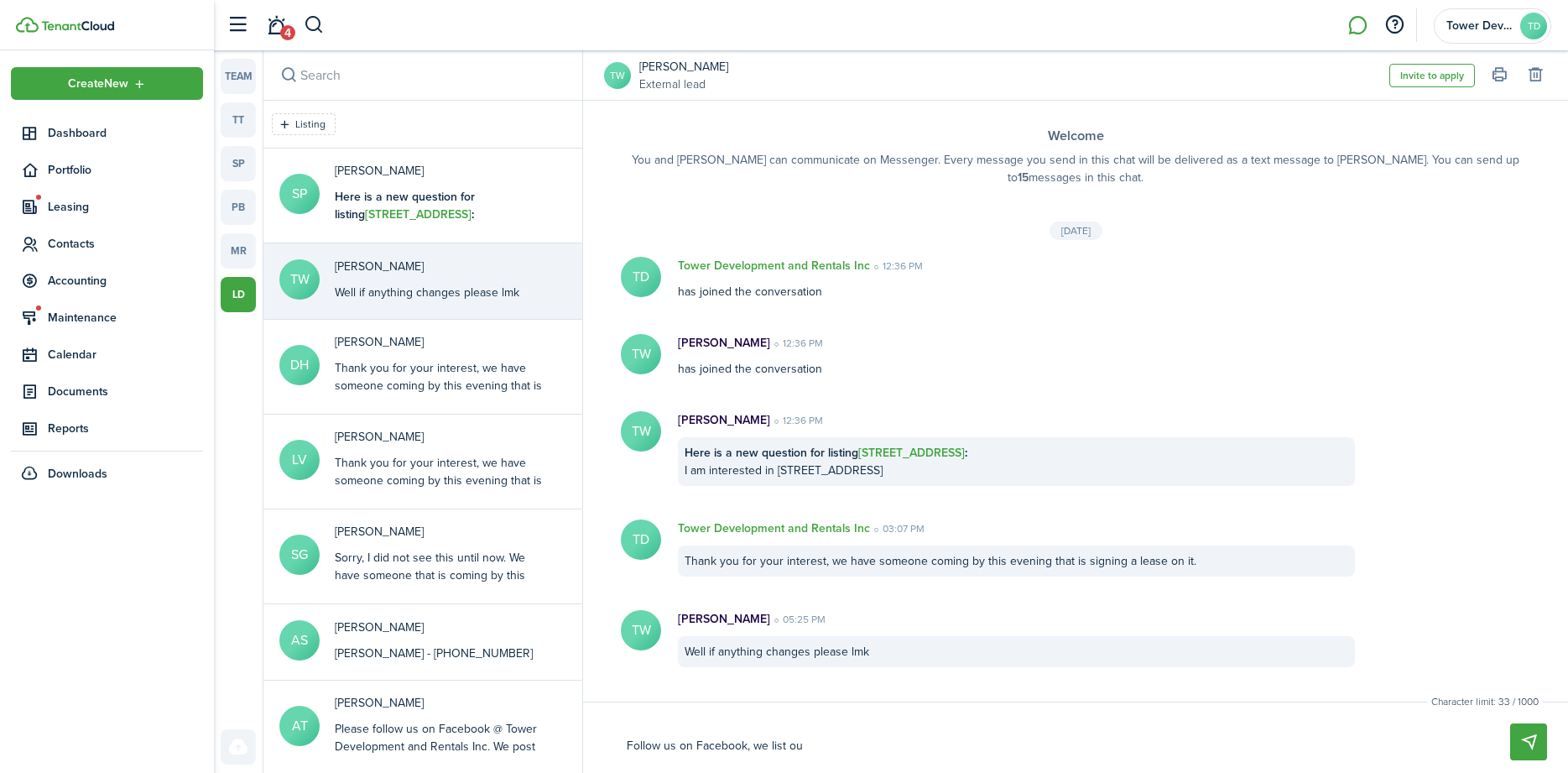
type textarea "Follow us on Facebook, we list o"
type textarea "Follow us on Facebook, we list"
type textarea "Follow us on Facebook, we list o"
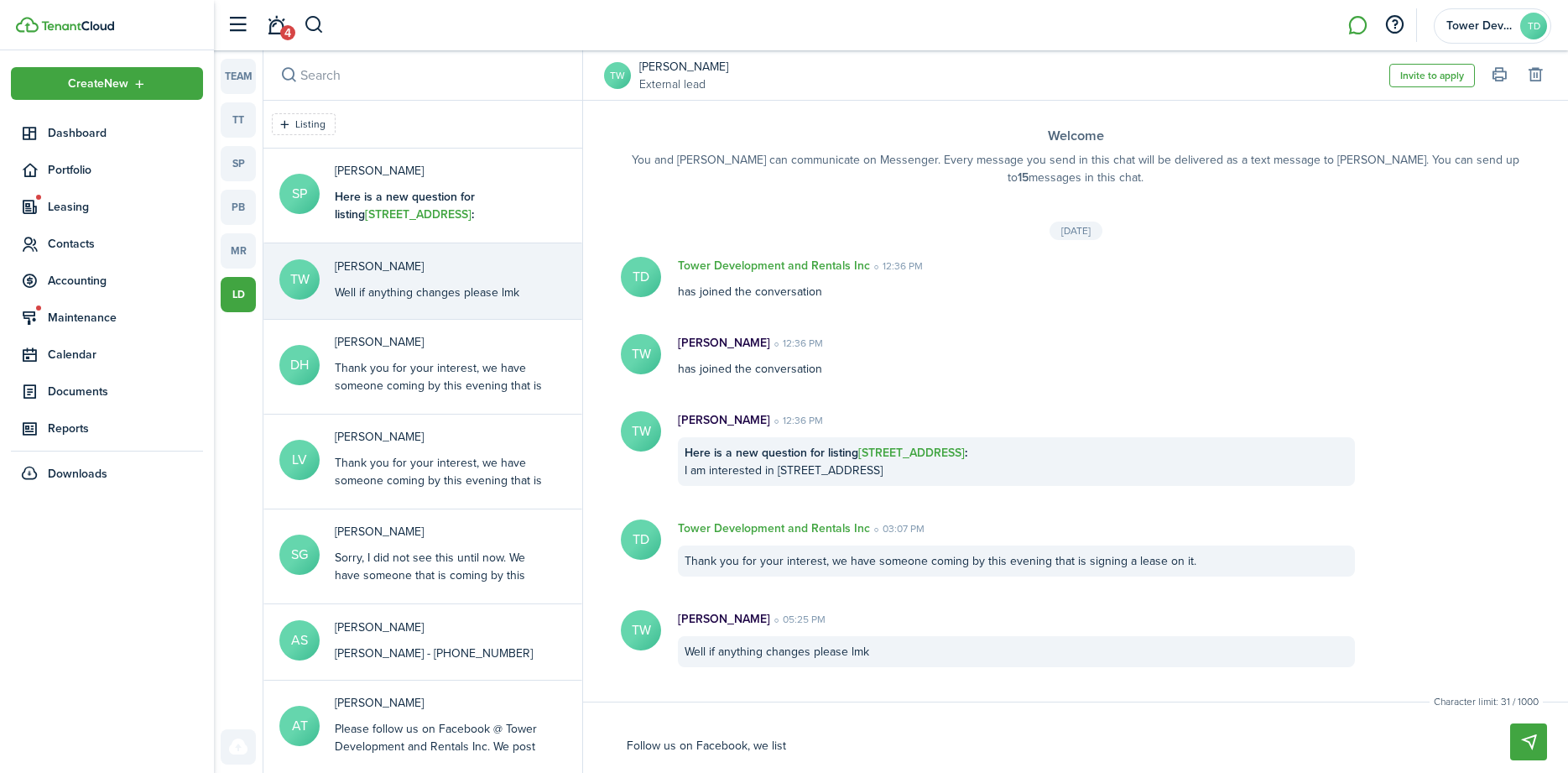
type textarea "Follow us on Facebook, we list o"
type textarea "Follow us on Facebook, we list ou"
type textarea "Follow us on Facebook, we list our"
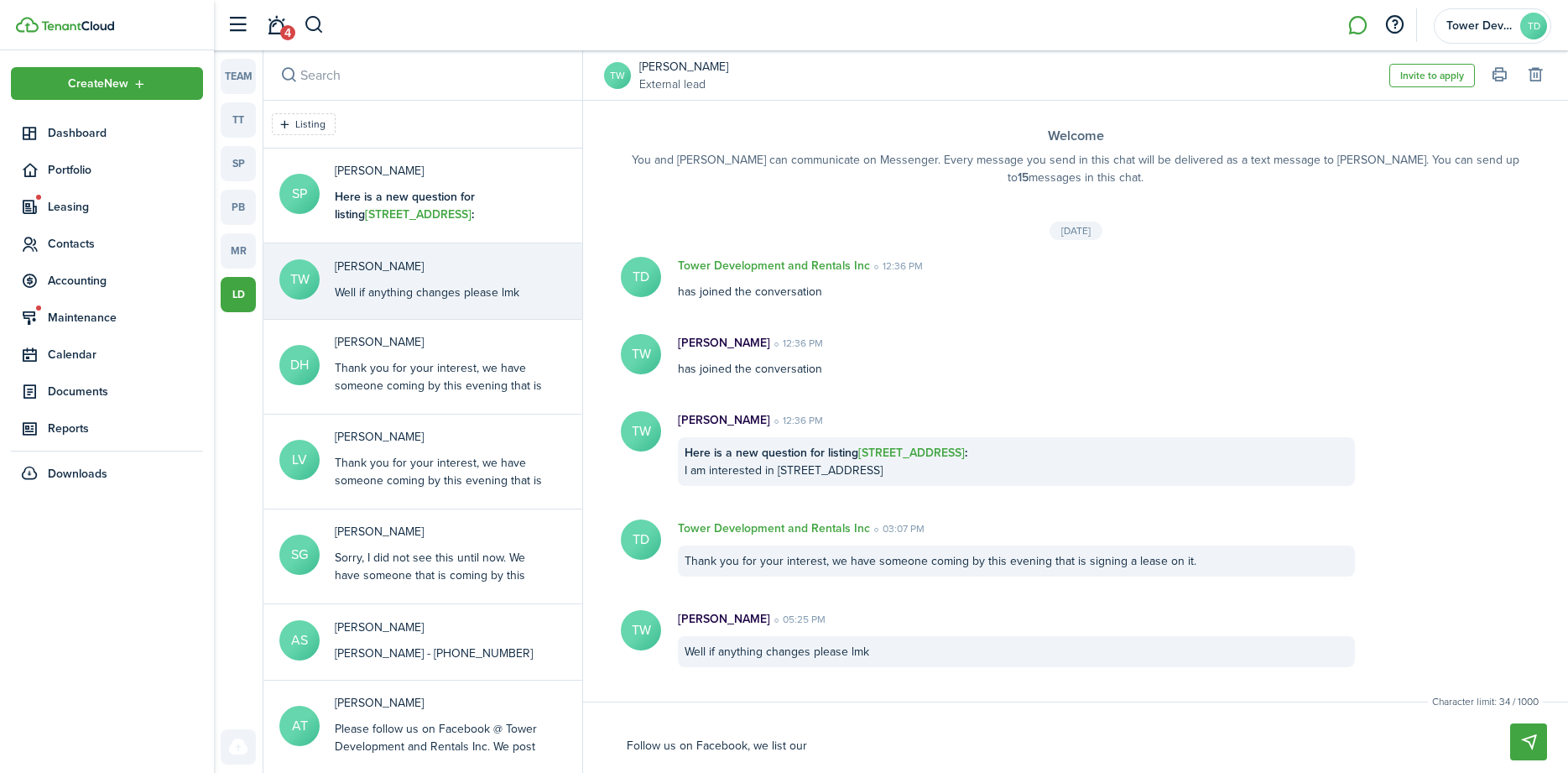
type textarea "Follow us on Facebook, we list our"
type textarea "Follow us on Facebook, we list our p"
type textarea "Follow us on Facebook, we list our pr"
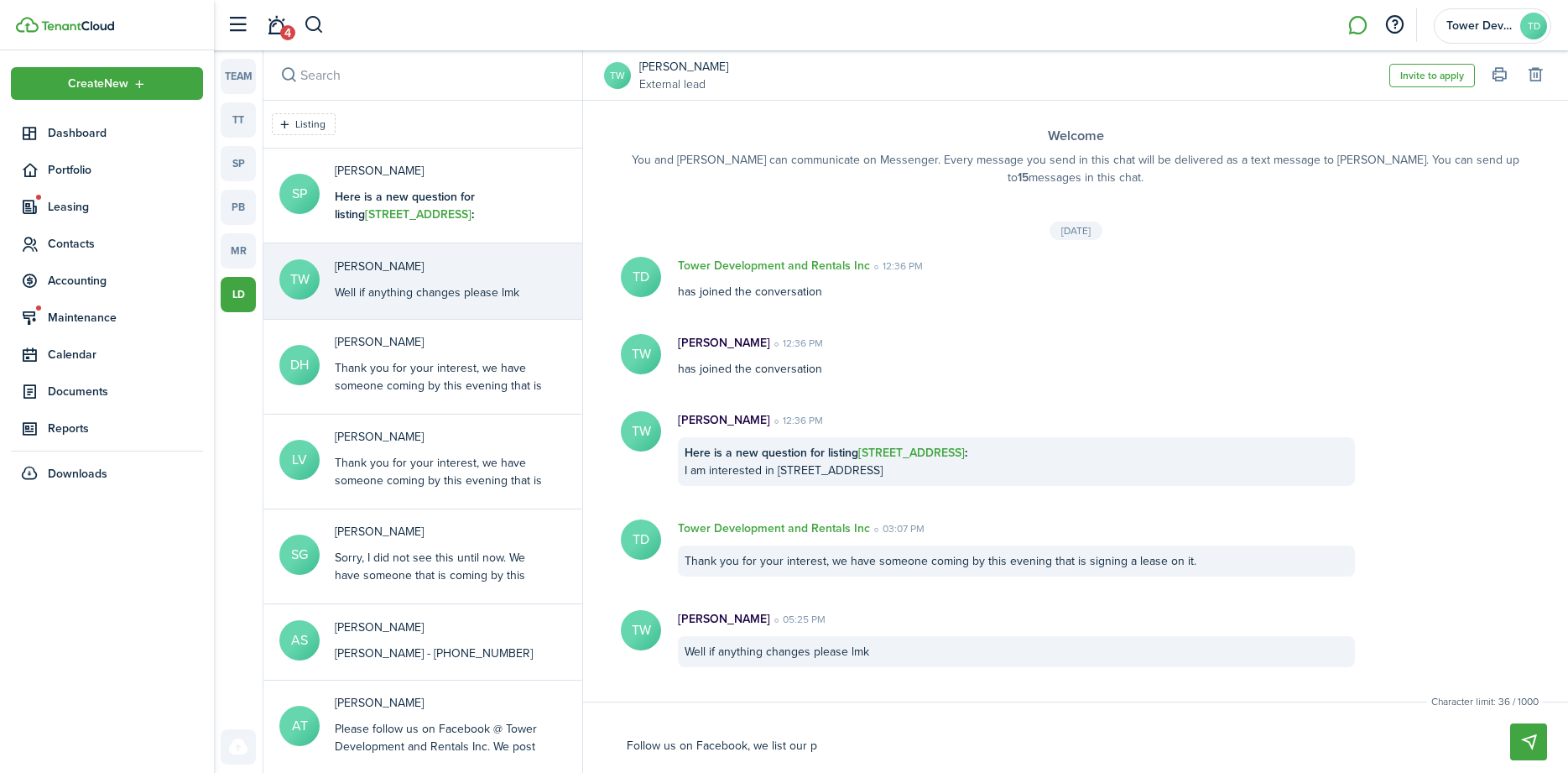
type textarea "Follow us on Facebook, we list our pr"
type textarea "Follow us on Facebook, we list our pro"
type textarea "Follow us on Facebook, we list our prop"
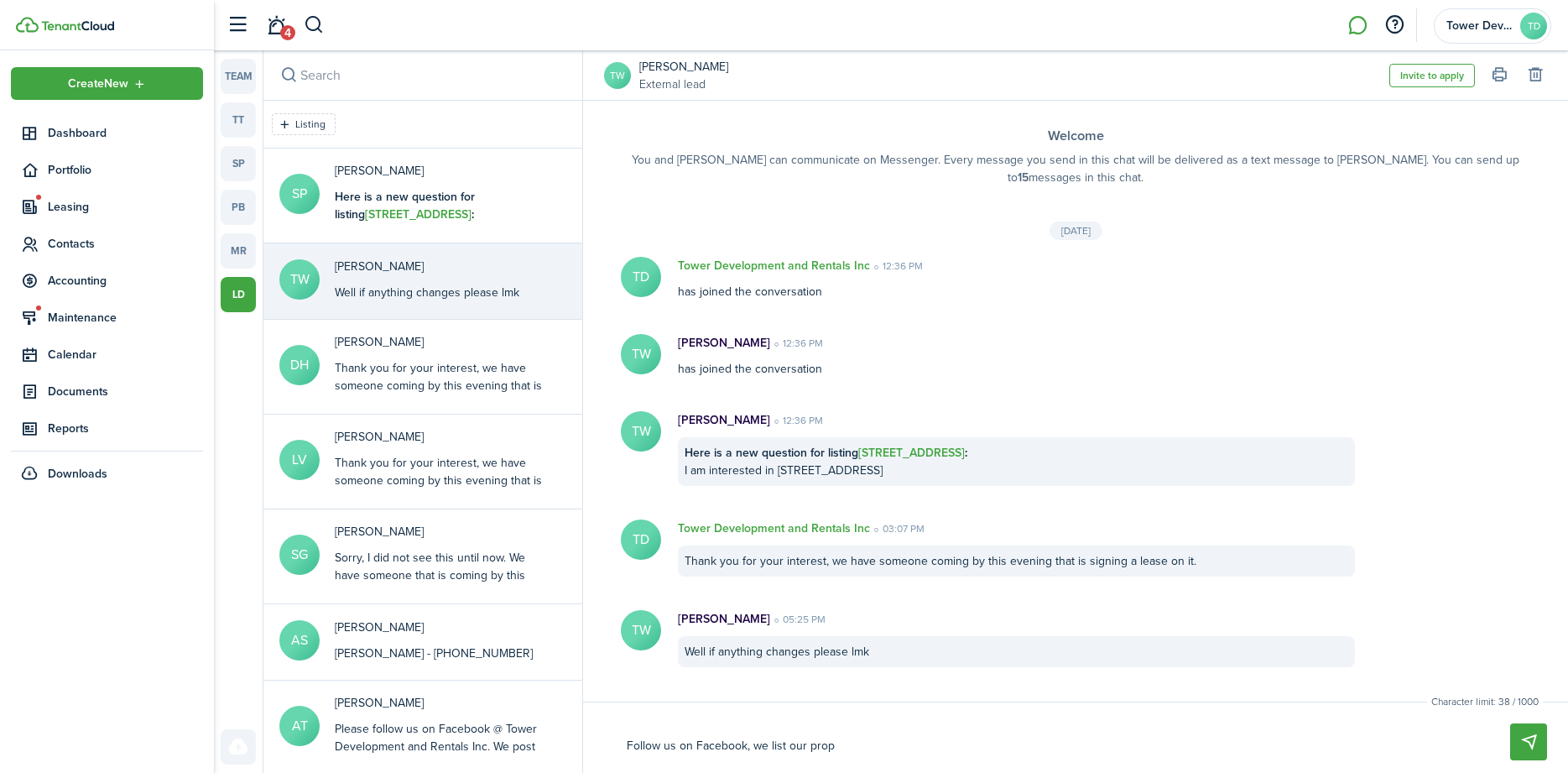
type textarea "Follow us on Facebook, we list our prope"
type textarea "Follow us on Facebook, we list our proper"
type textarea "Follow us on Facebook, we list our propert"
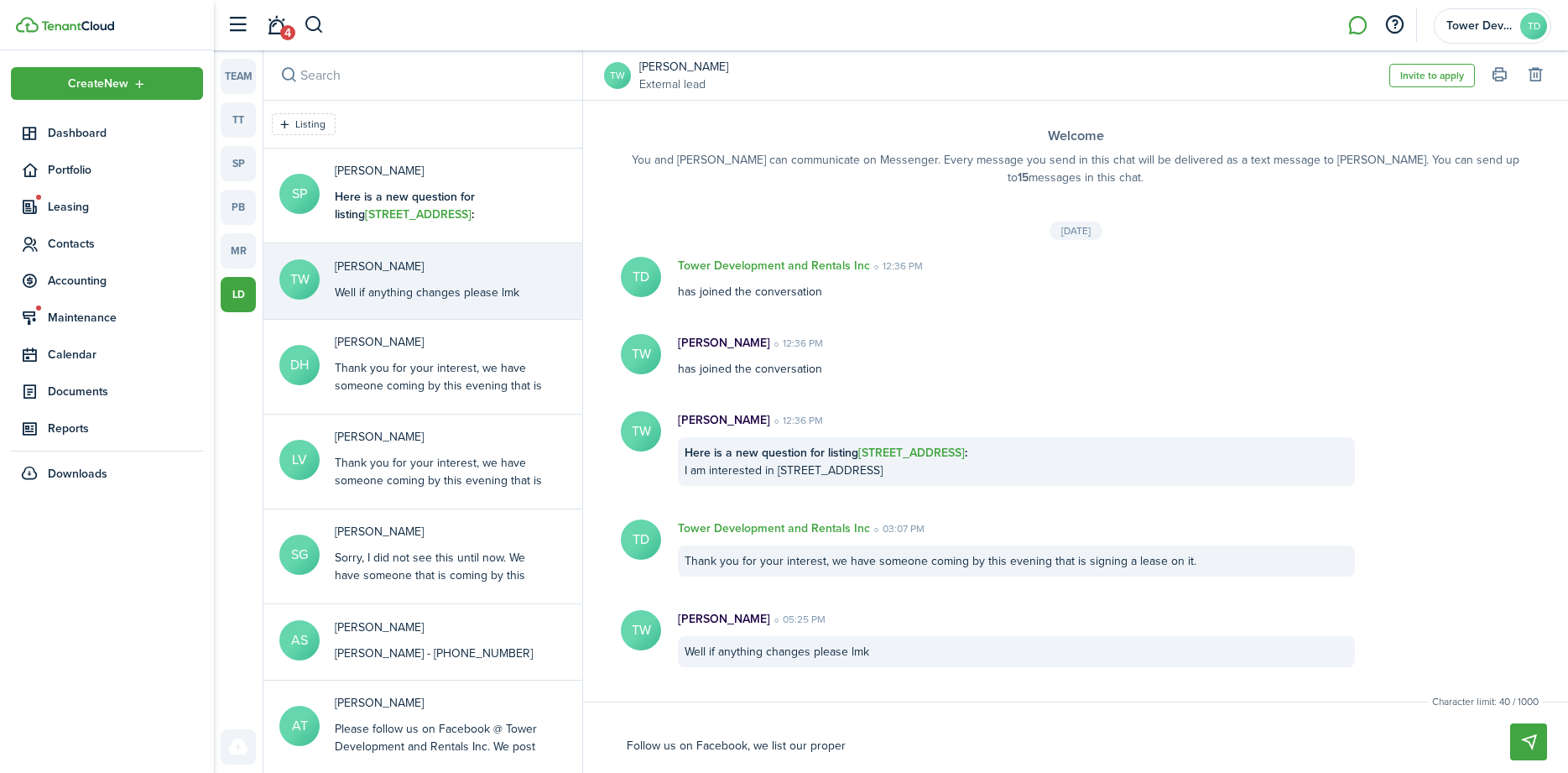
type textarea "Follow us on Facebook, we list our propert"
type textarea "Follow us on Facebook, we list our properti"
type textarea "Follow us on Facebook, we list our propertie"
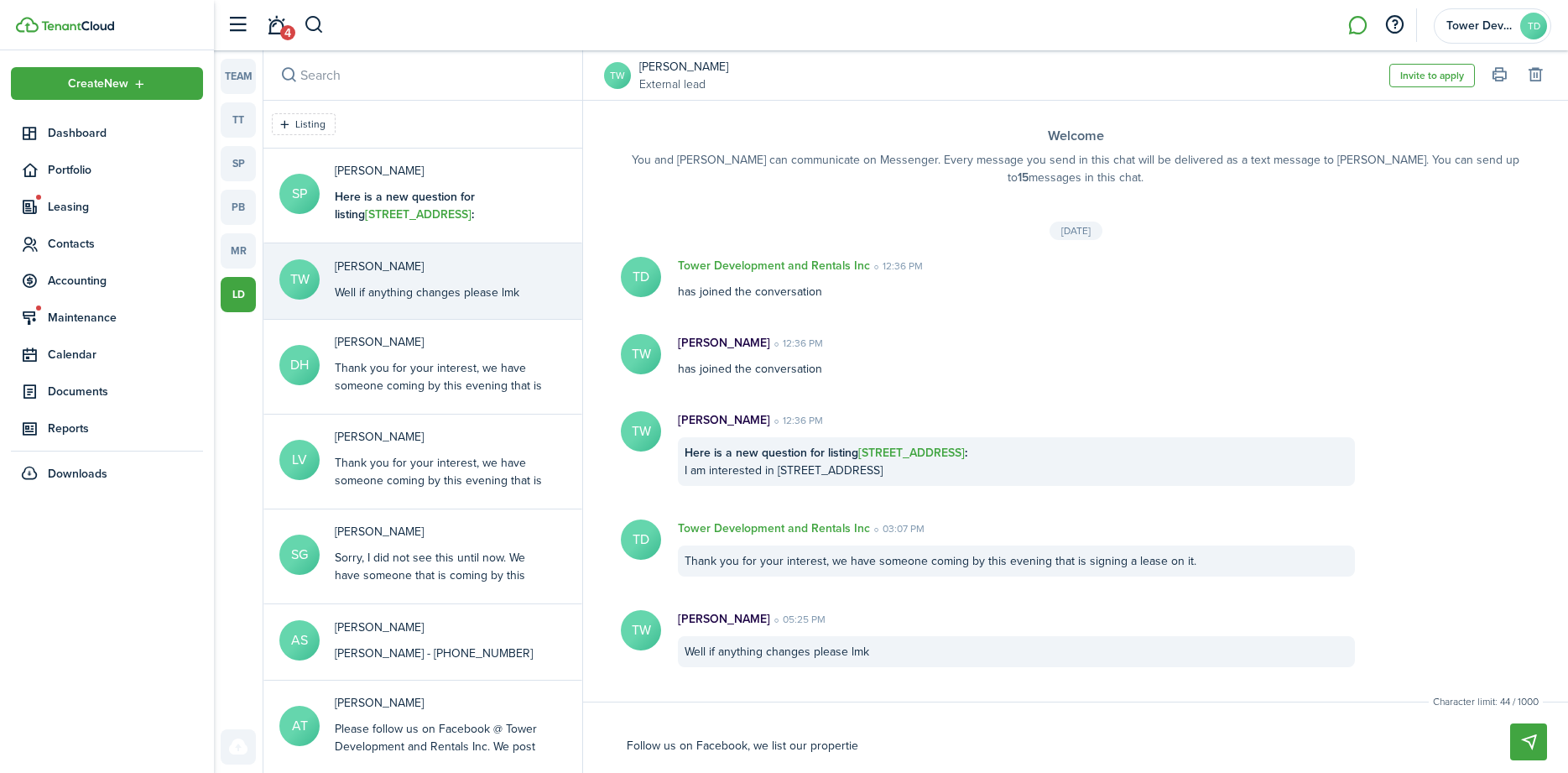
type textarea "Follow us on Facebook, we list our properties"
type textarea "Follow us on Facebook, we list our properties t"
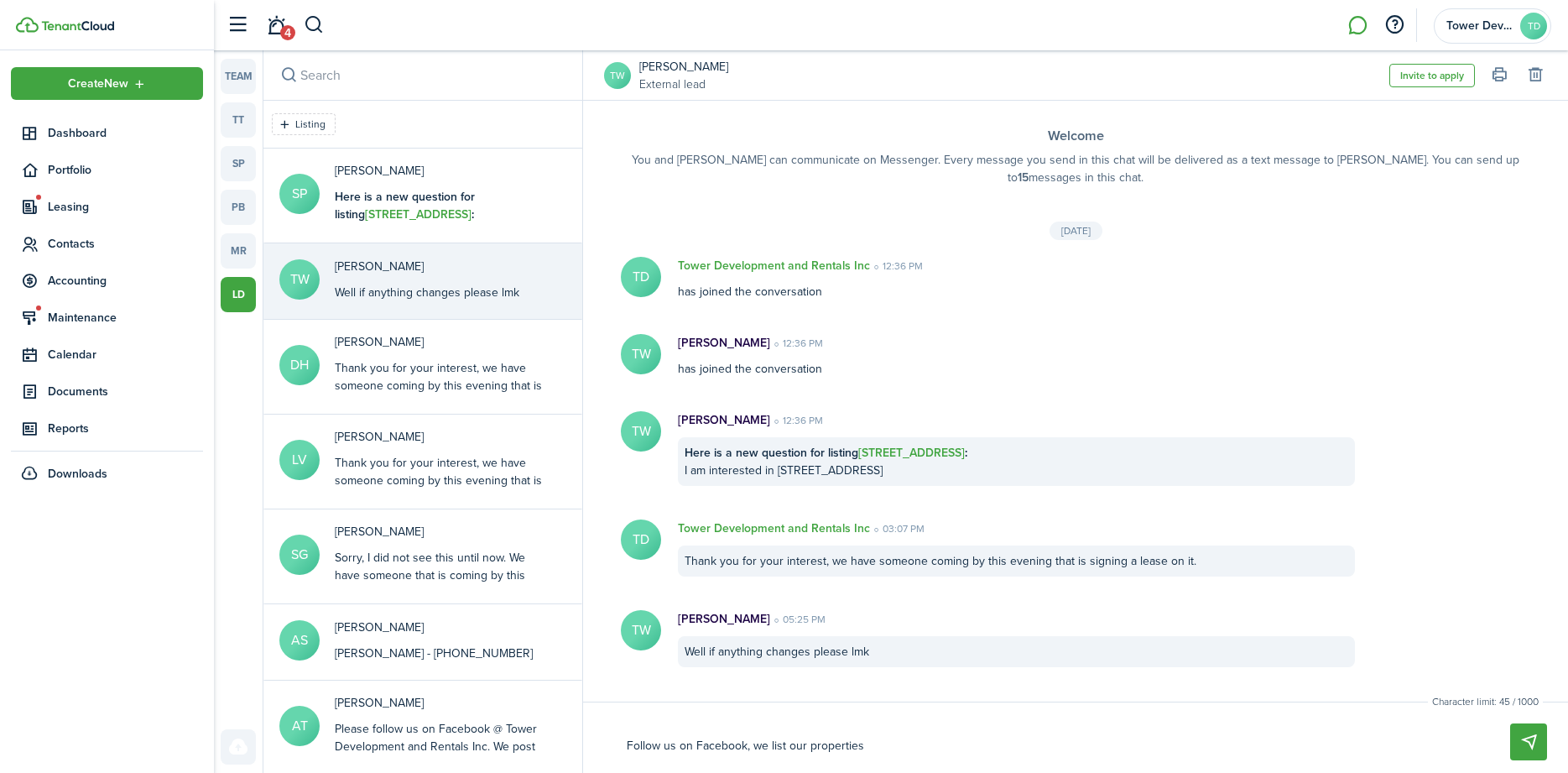
type textarea "Follow us on Facebook, we list our properties t"
type textarea "Follow us on Facebook, we list our properties th"
type textarea "Follow us on Facebook, we list our properties the"
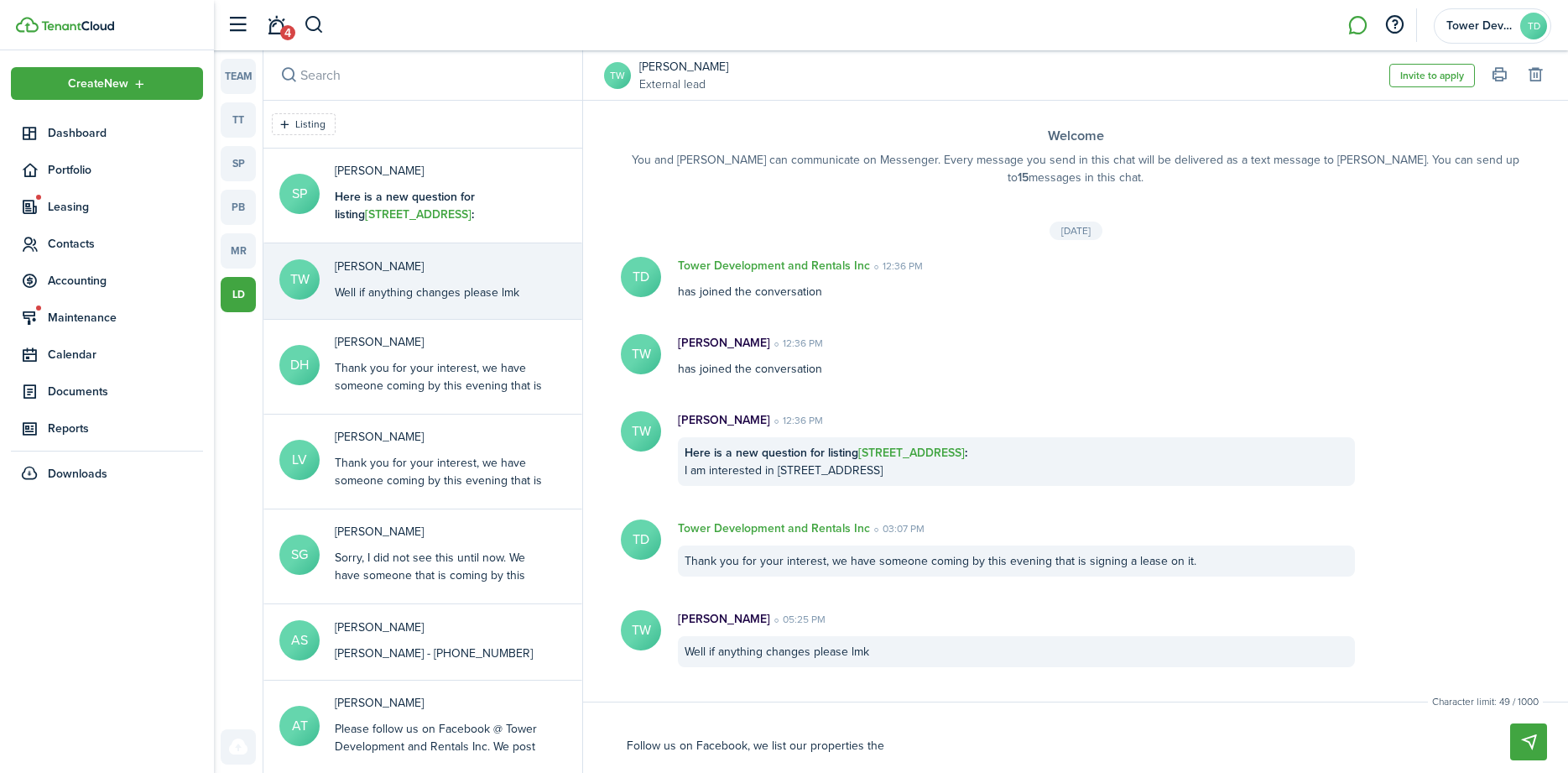
type textarea "Follow us on Facebook, we list our properties ther"
type textarea "Follow us on Facebook, we list our properties there"
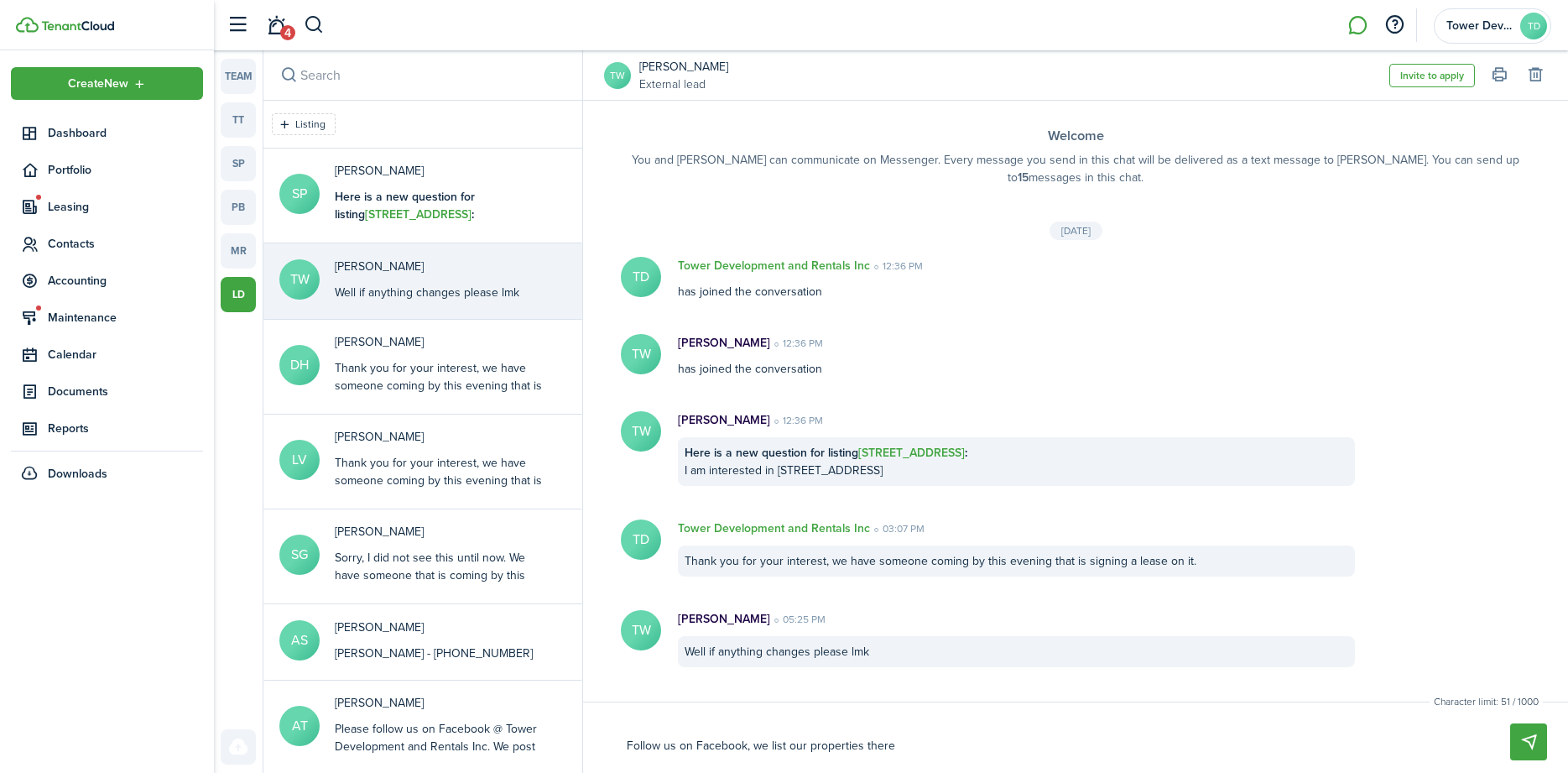
type textarea "Follow us on Facebook, we list our properties there"
type textarea "Follow us on Facebook, we list our properties there a"
type textarea "Follow us on Facebook, we list our properties there as"
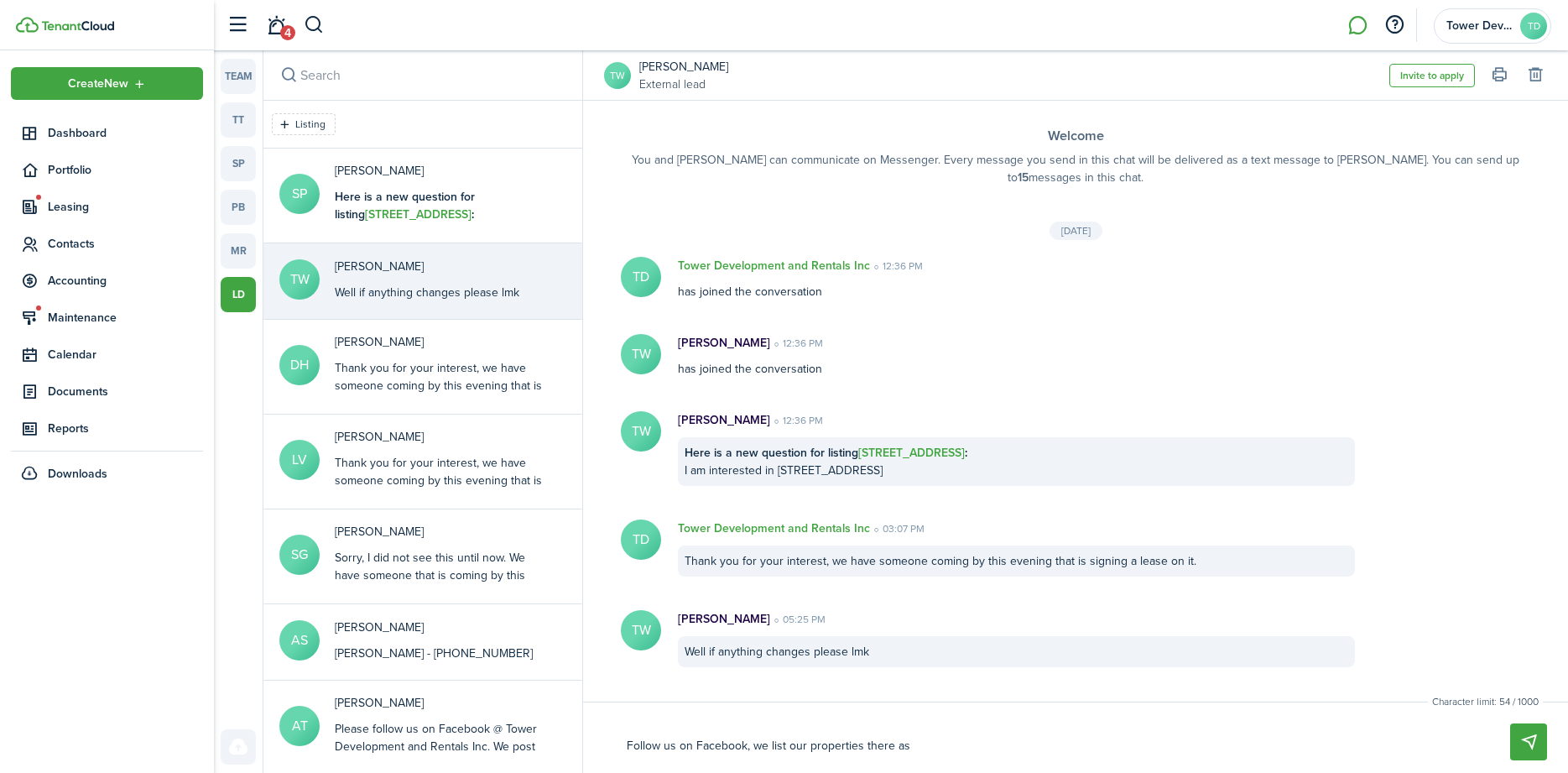
type textarea "Follow us on Facebook, we list our properties there as"
type textarea "Follow us on Facebook, we list our properties there as s"
type textarea "Follow us on Facebook, we list our properties there as so"
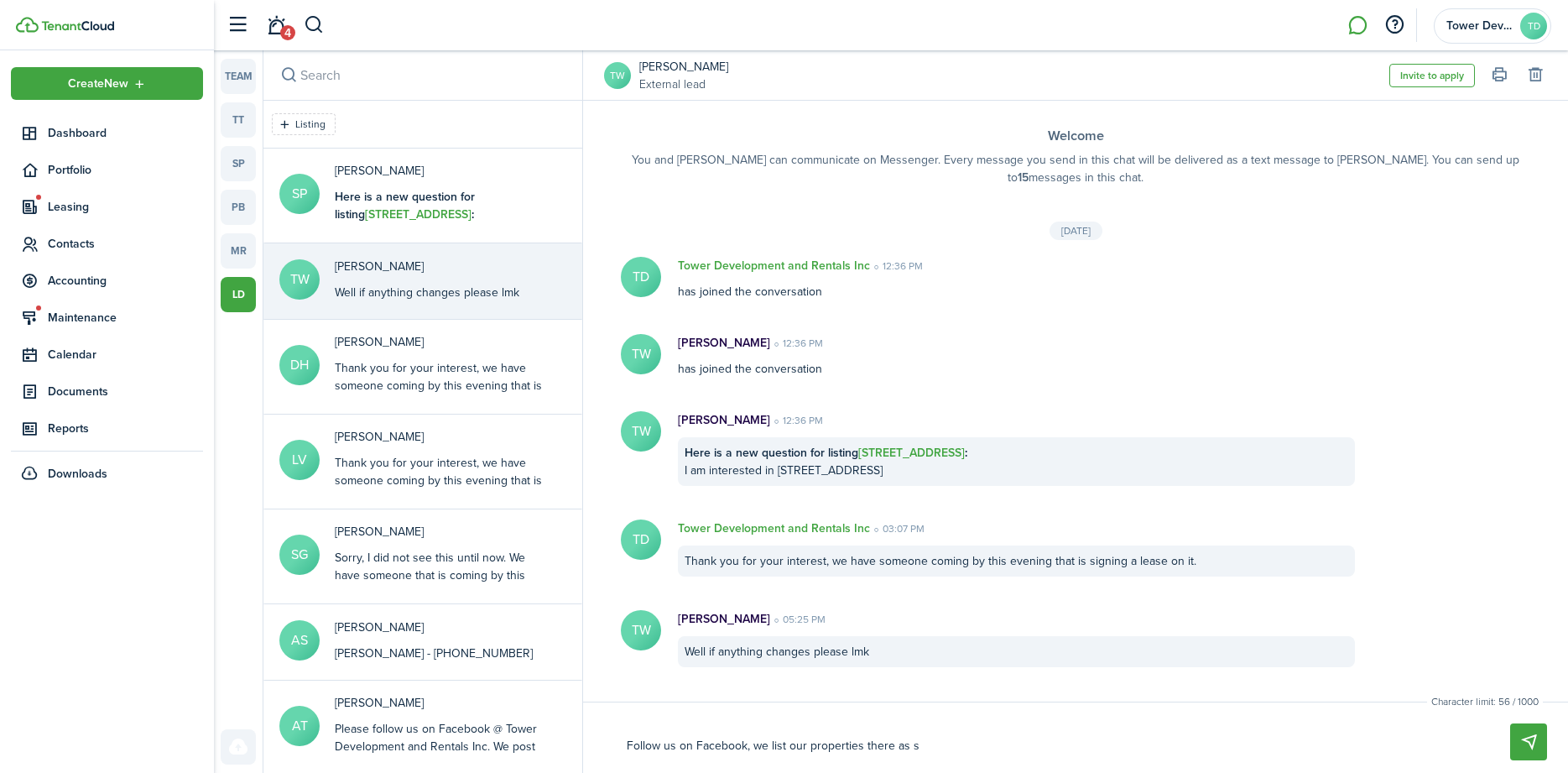
type textarea "Follow us on Facebook, we list our properties there as so"
type textarea "Follow us on Facebook, we list our properties there as soo"
type textarea "Follow us on Facebook, we list our properties there as soon"
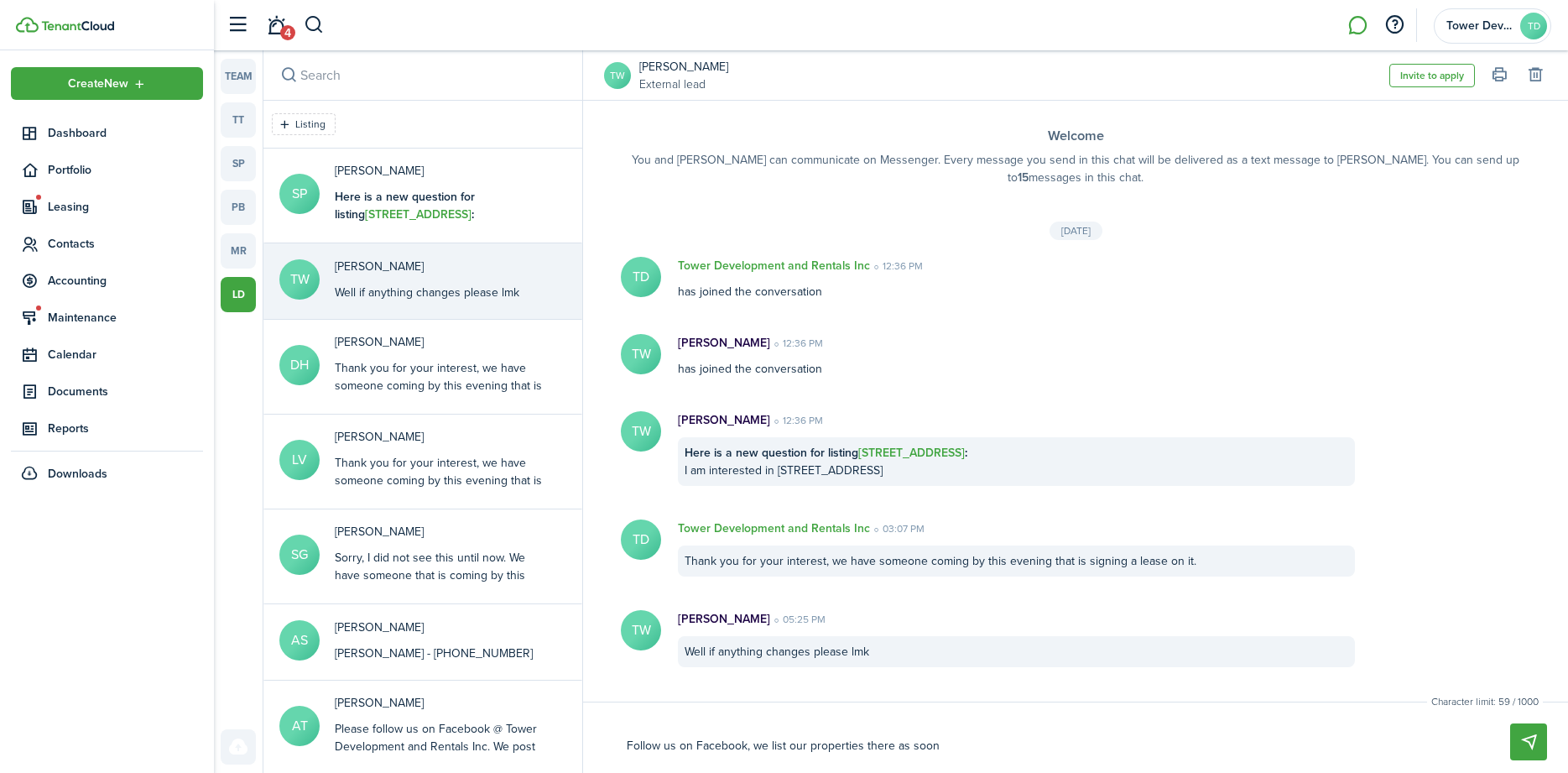
type textarea "Follow us on Facebook, we list our properties there as soon"
type textarea "Follow us on Facebook, we list our properties there as soon a"
type textarea "Follow us on Facebook, we list our properties there as soon as"
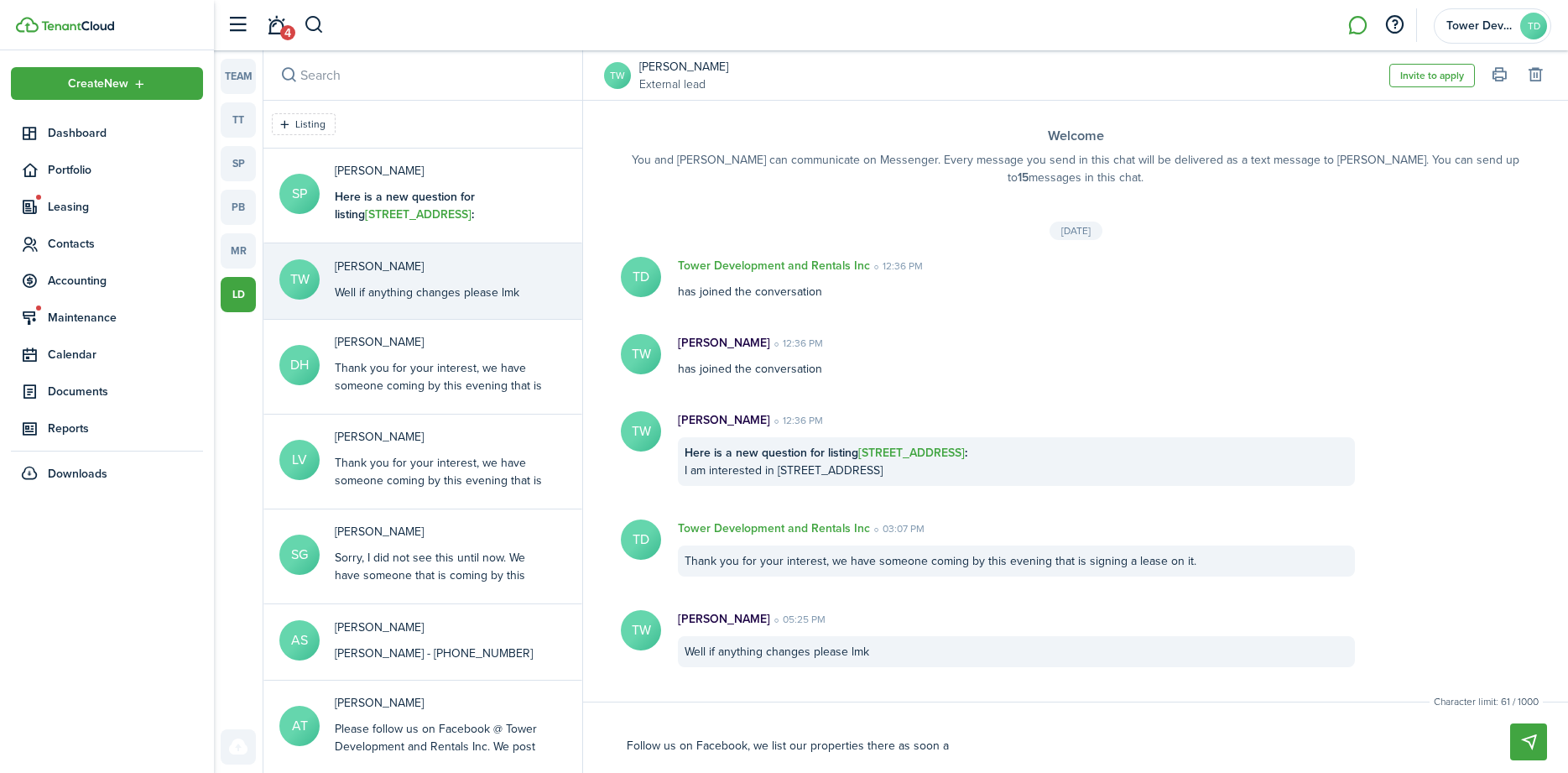
type textarea "Follow us on Facebook, we list our properties there as soon as"
type textarea "Follow us on Facebook, we list our properties there as soon as t"
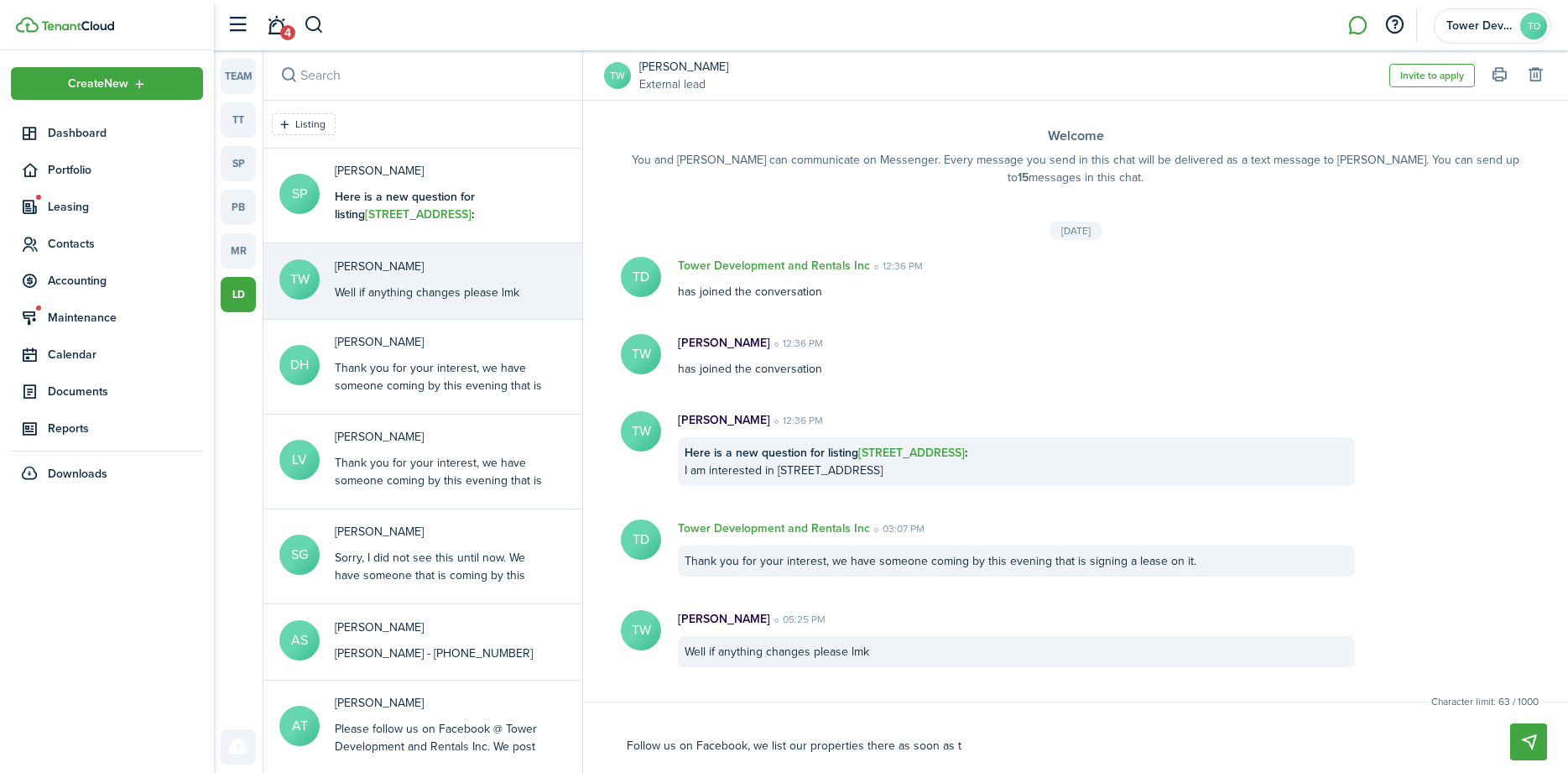
type textarea "Follow us on Facebook, we list our properties there as soon as th"
type textarea "Follow us on Facebook, we list our properties there as soon as the"
type textarea "Follow us on Facebook, we list our properties there as soon as they"
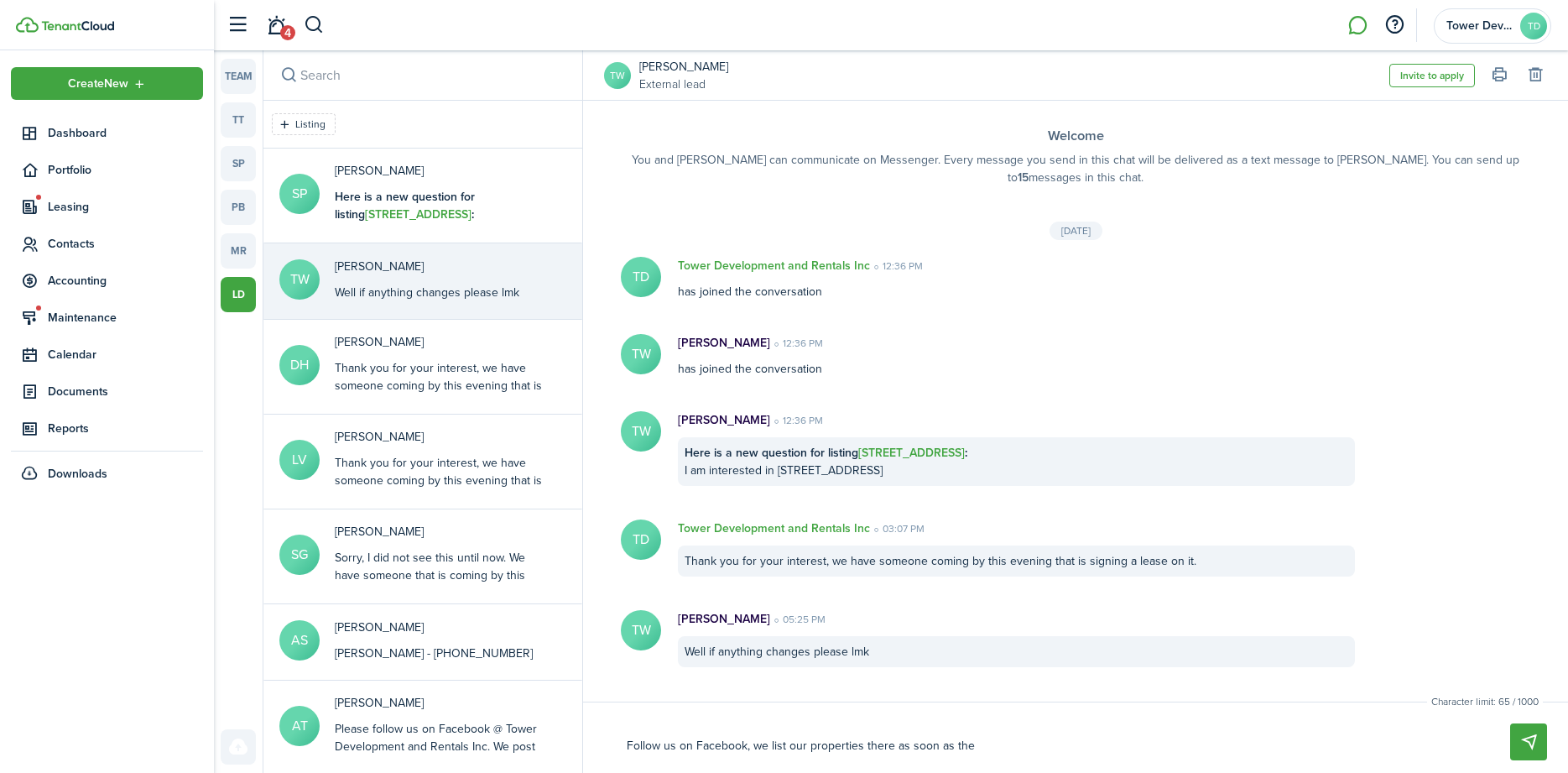
type textarea "Follow us on Facebook, we list our properties there as soon as they"
type textarea "Follow us on Facebook, we list our properties there as soon as they c"
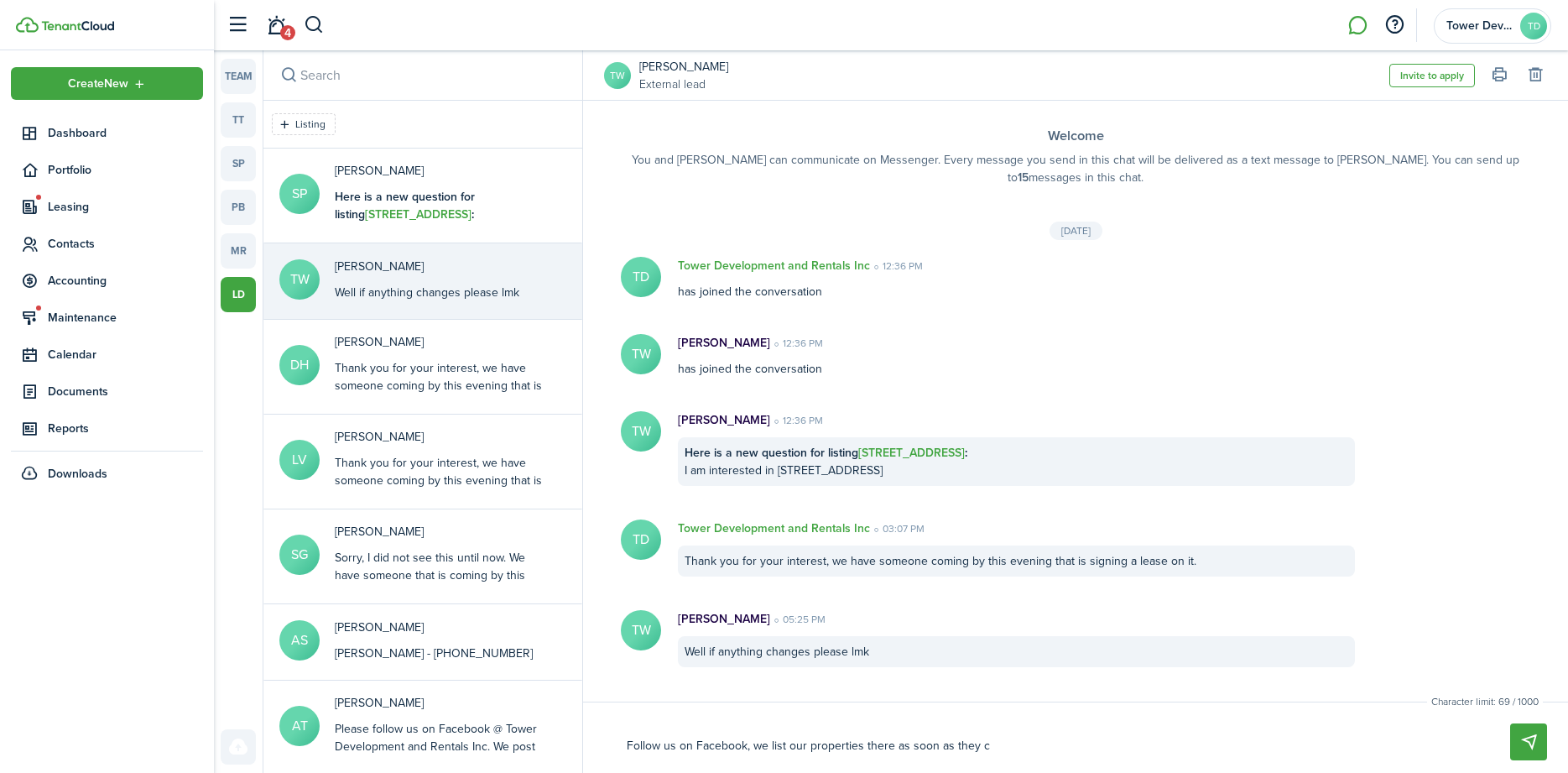
type textarea "Follow us on Facebook, we list our properties there as soon as they co"
type textarea "Follow us on Facebook, we list our properties there as soon as they com"
type textarea "Follow us on Facebook, we list our properties there as soon as they come"
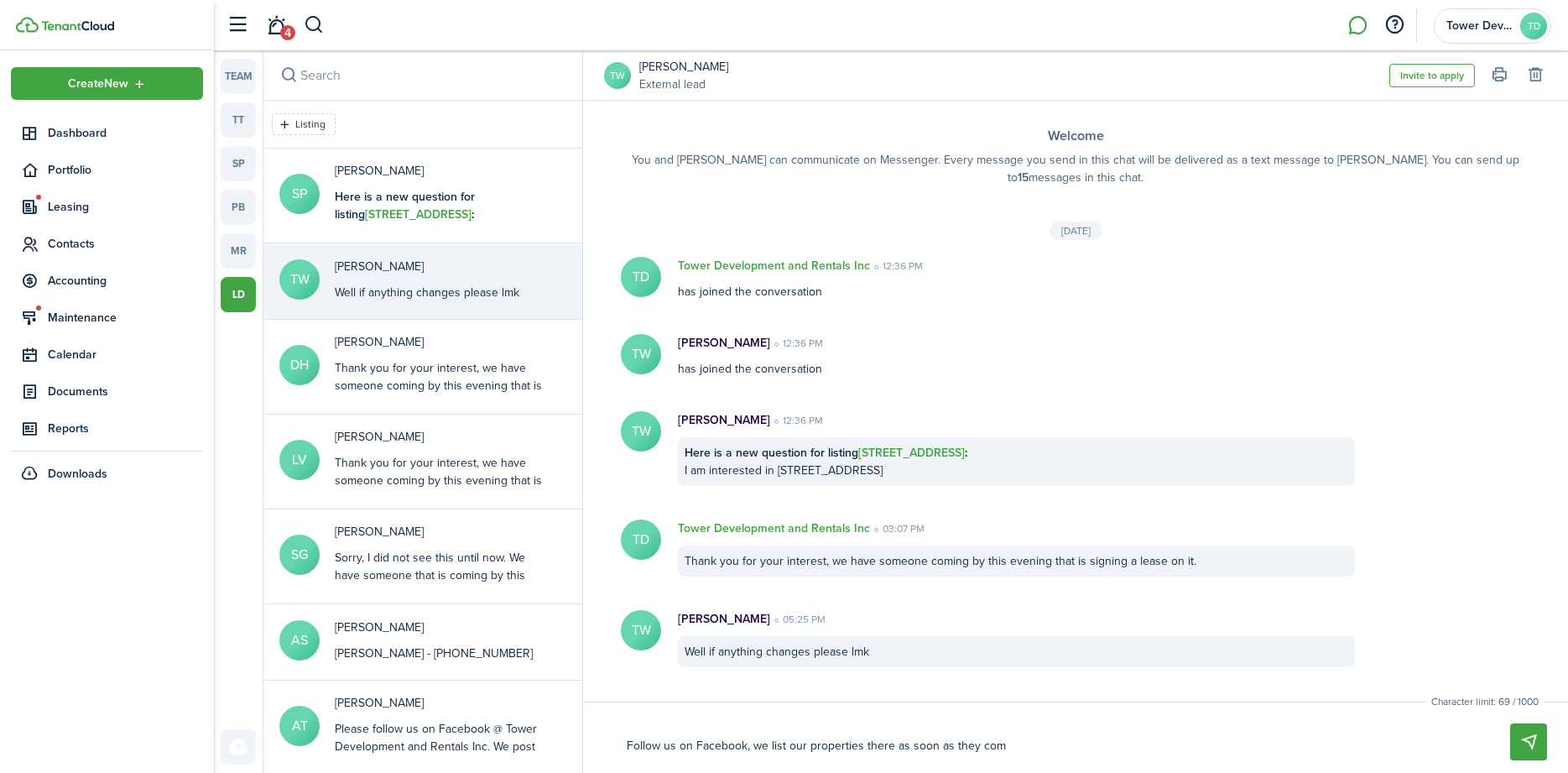
type textarea "Follow us on Facebook, we list our properties there as soon as they come"
type textarea "Follow us on Facebook, we list our properties there as soon as they come a"
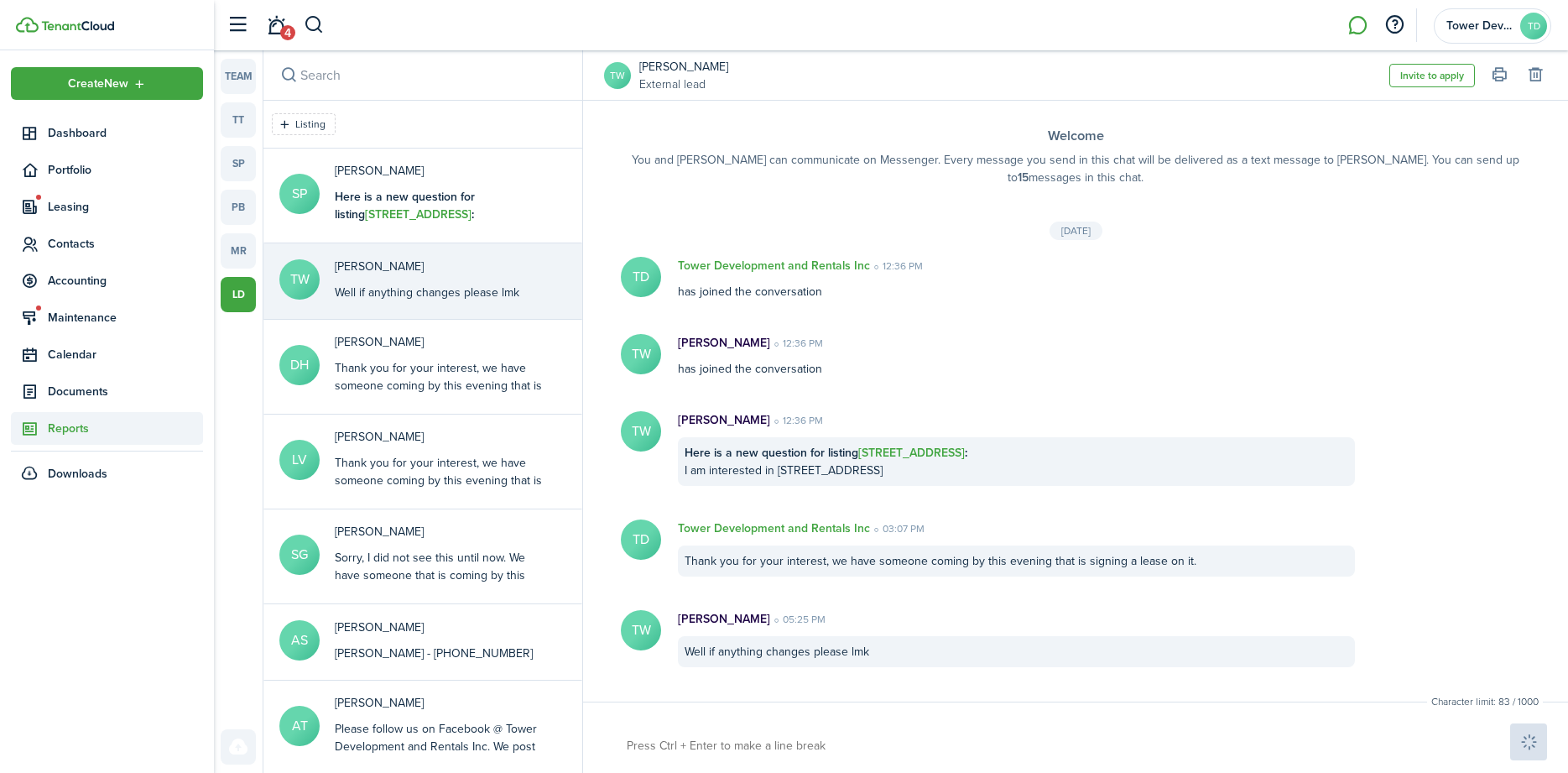
scroll to position [116, 0]
